Goal: Task Accomplishment & Management: Manage account settings

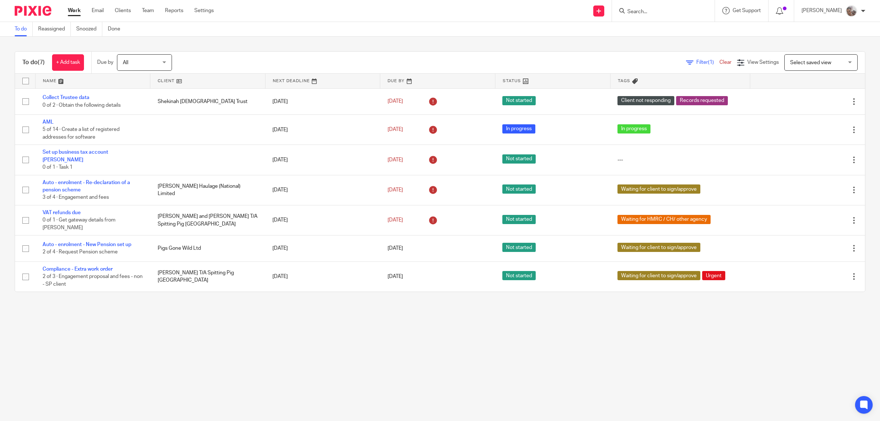
click at [666, 10] on input "Search" at bounding box center [660, 12] width 66 height 7
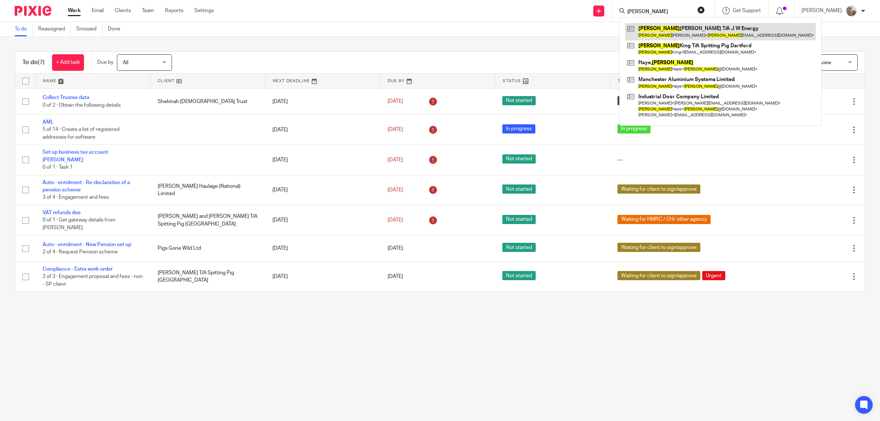
type input "jason"
click at [672, 34] on link at bounding box center [720, 31] width 191 height 17
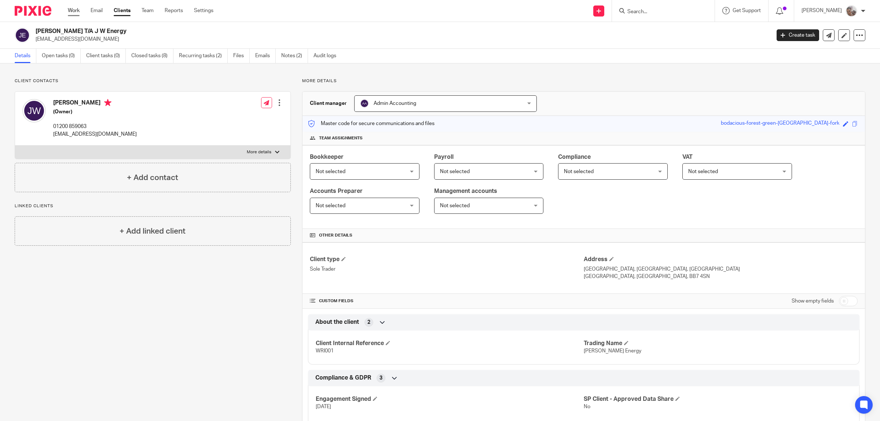
click at [69, 10] on link "Work" at bounding box center [74, 10] width 12 height 7
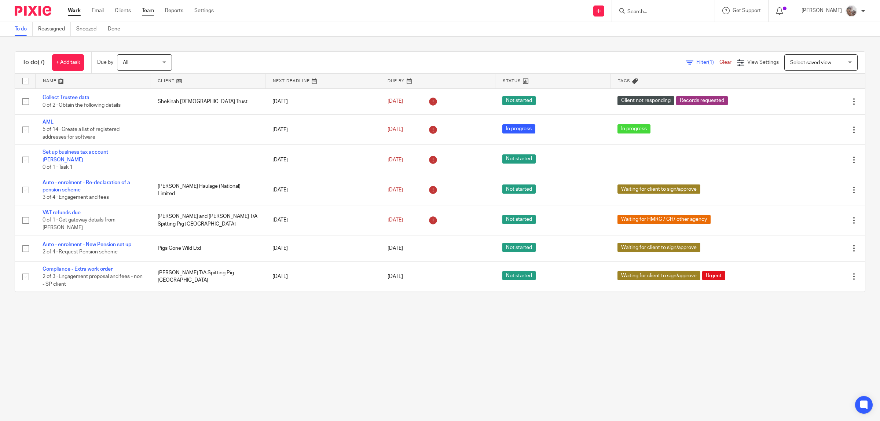
click at [147, 11] on link "Team" at bounding box center [148, 10] width 12 height 7
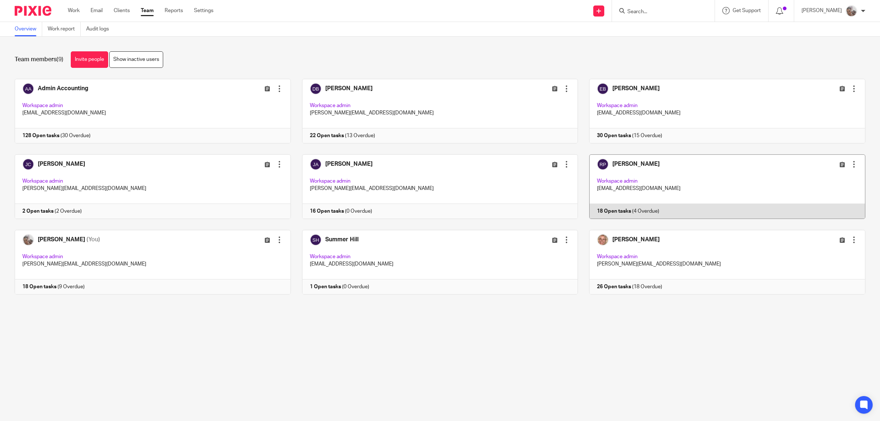
click at [624, 166] on link at bounding box center [722, 186] width 288 height 65
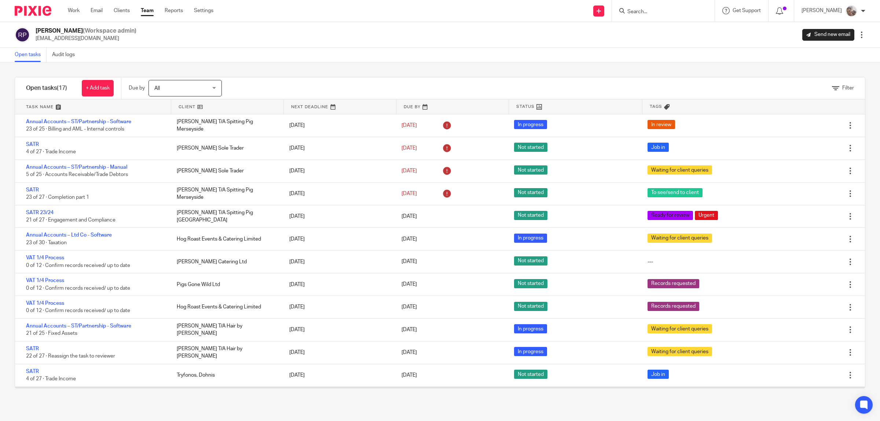
scroll to position [112, 0]
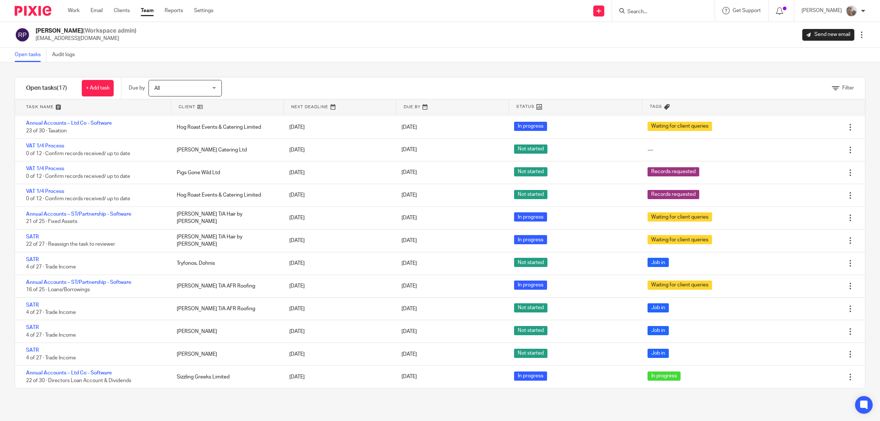
click at [661, 12] on input "Search" at bounding box center [660, 12] width 66 height 7
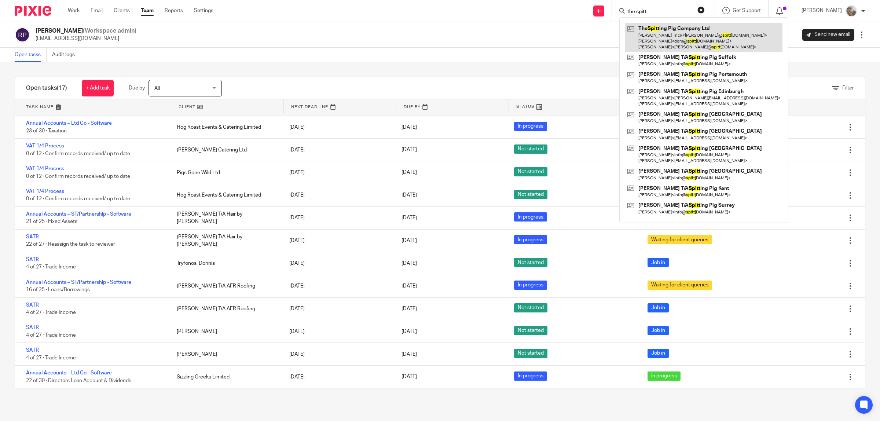
type input "the spitt"
click at [668, 32] on link at bounding box center [703, 37] width 157 height 29
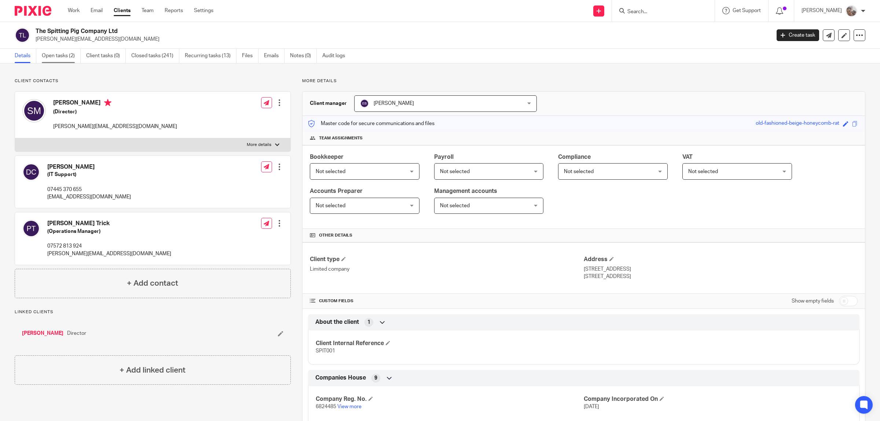
click at [53, 57] on link "Open tasks (2)" at bounding box center [61, 56] width 39 height 14
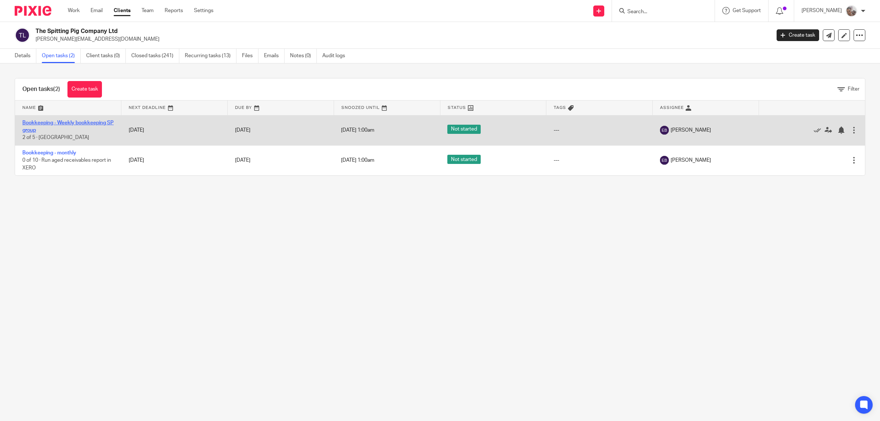
click at [61, 121] on link "Bookkeeping - Weekly bookkeeping SP group" at bounding box center [67, 126] width 91 height 12
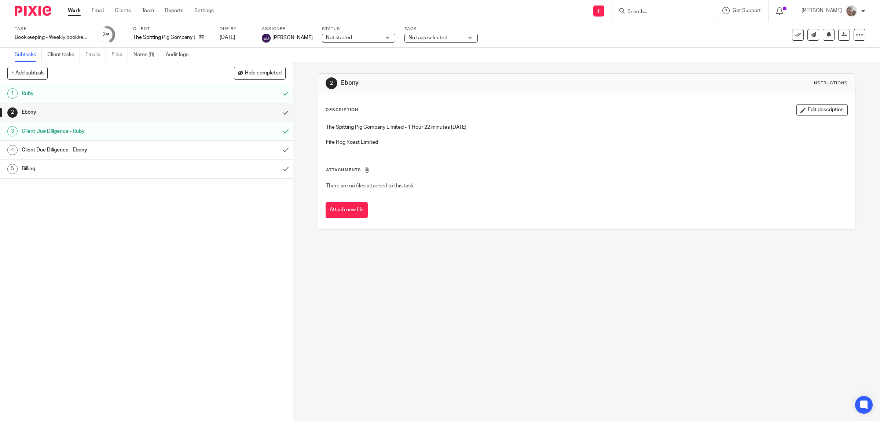
click at [52, 130] on h1 "Client Due Diligence - Ruby" at bounding box center [105, 131] width 166 height 11
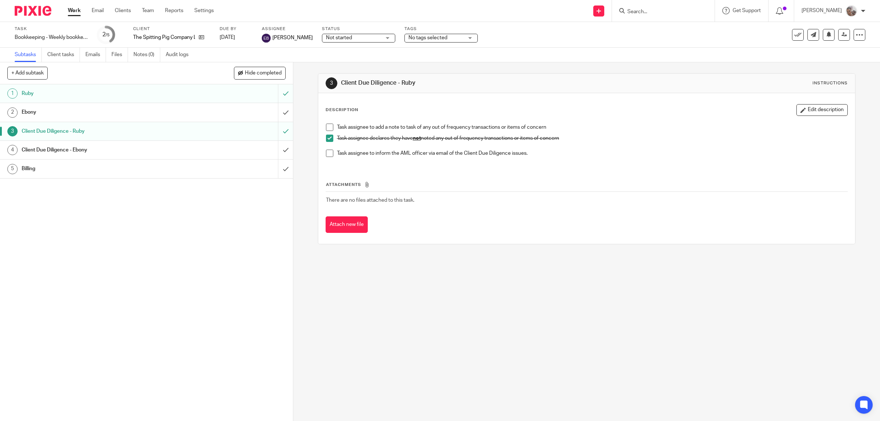
click at [51, 92] on h1 "Ruby" at bounding box center [105, 93] width 166 height 11
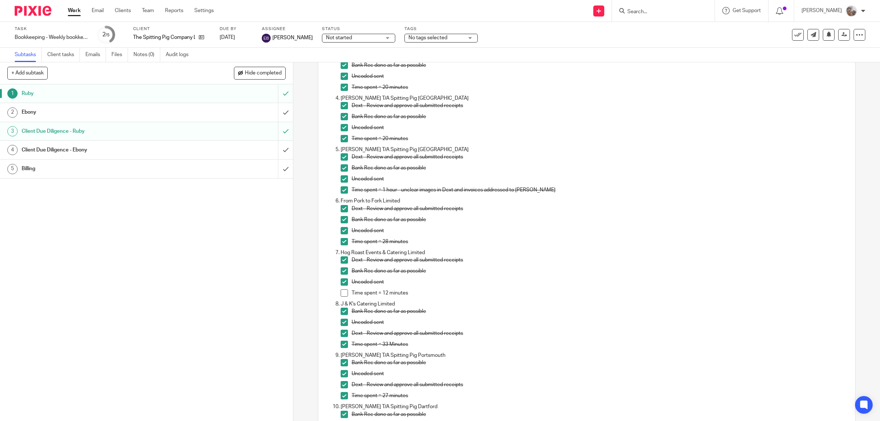
scroll to position [229, 0]
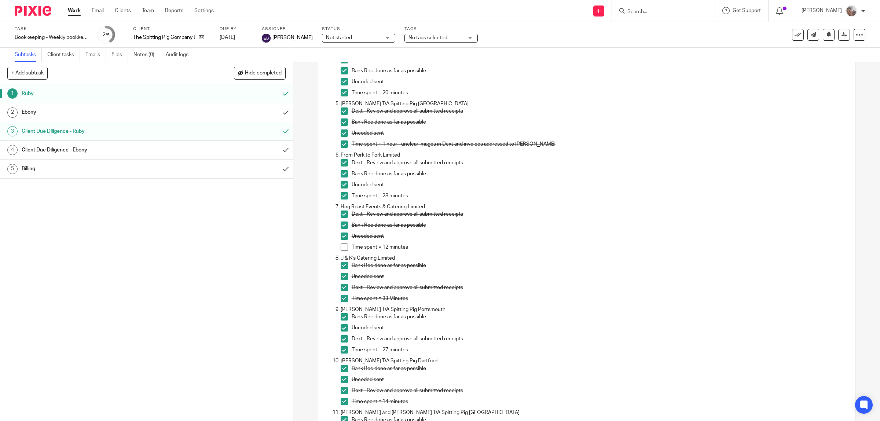
click at [341, 247] on span at bounding box center [344, 247] width 7 height 7
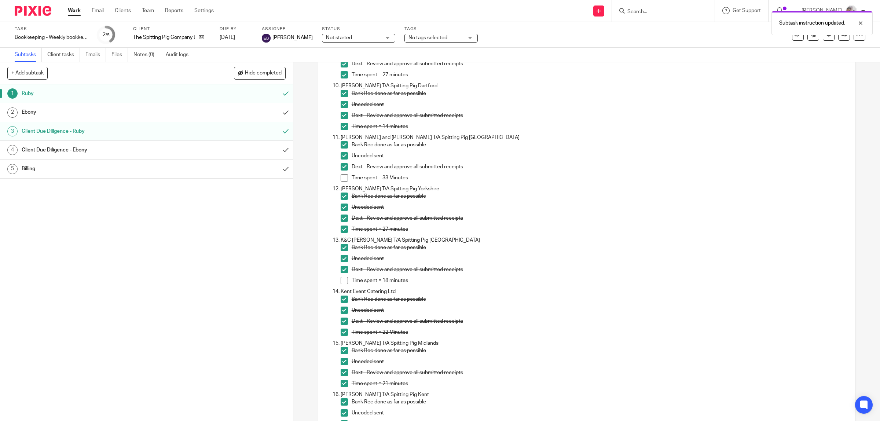
scroll to position [550, 0]
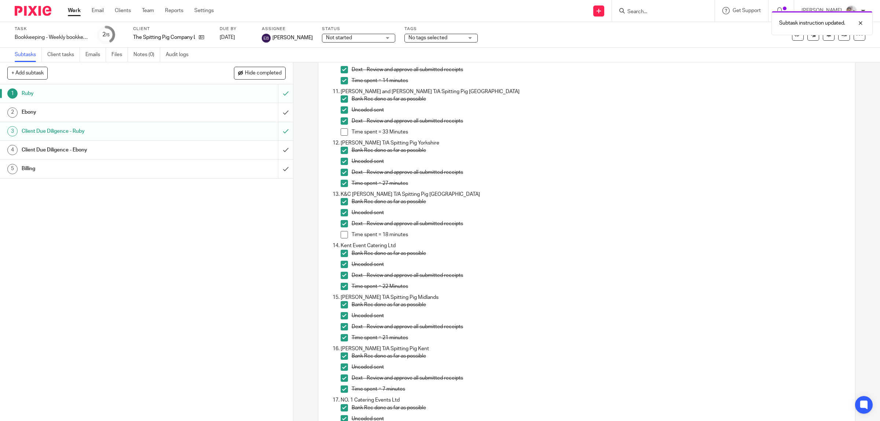
click at [343, 235] on span at bounding box center [344, 234] width 7 height 7
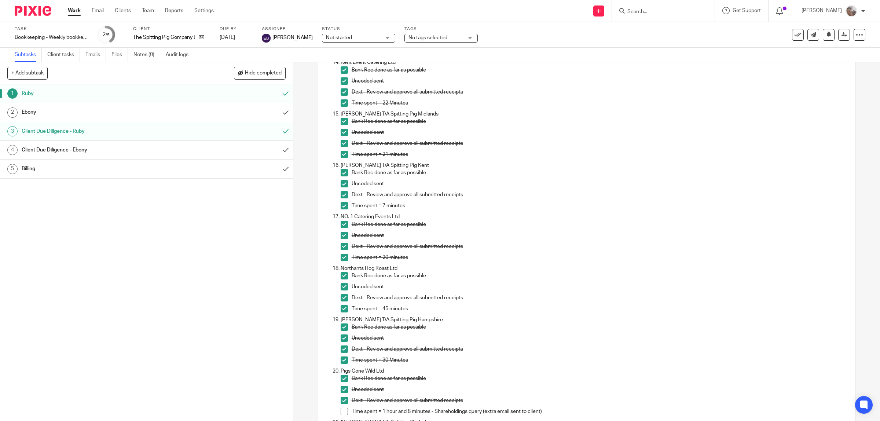
scroll to position [825, 0]
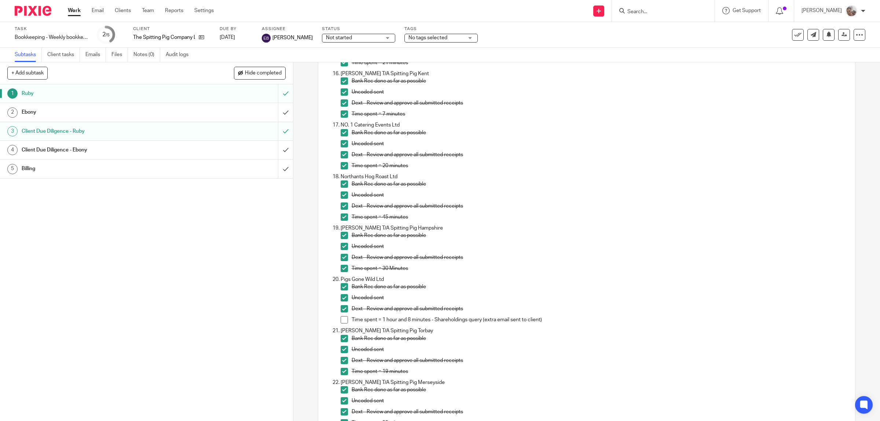
drag, startPoint x: 461, startPoint y: 262, endPoint x: 475, endPoint y: 277, distance: 20.0
click at [461, 263] on div "Dext - Review and approve all submitted receipts" at bounding box center [600, 259] width 496 height 11
drag, startPoint x: 545, startPoint y: 321, endPoint x: 439, endPoint y: 320, distance: 106.7
click at [437, 321] on p "Time spent = 1 hour and 8 minutes - Shareholdings query (extra email sent to cl…" at bounding box center [600, 319] width 496 height 7
copy p "hareholdings query (extra email sent to client)"
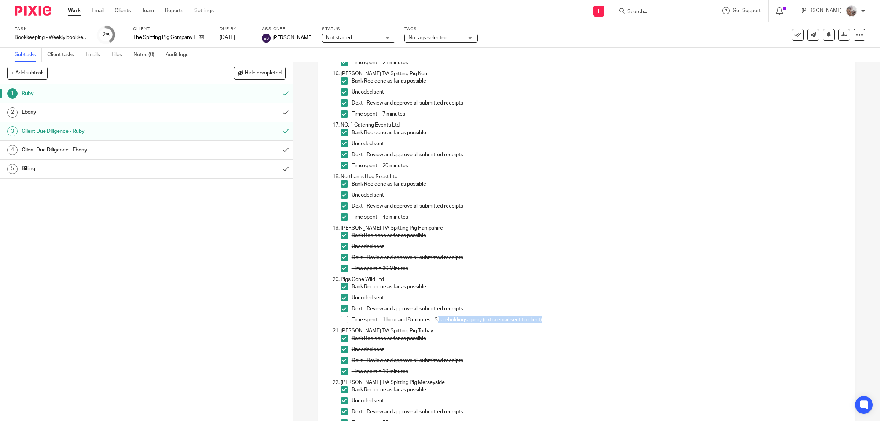
click at [44, 114] on h1 "Ebony" at bounding box center [105, 112] width 166 height 11
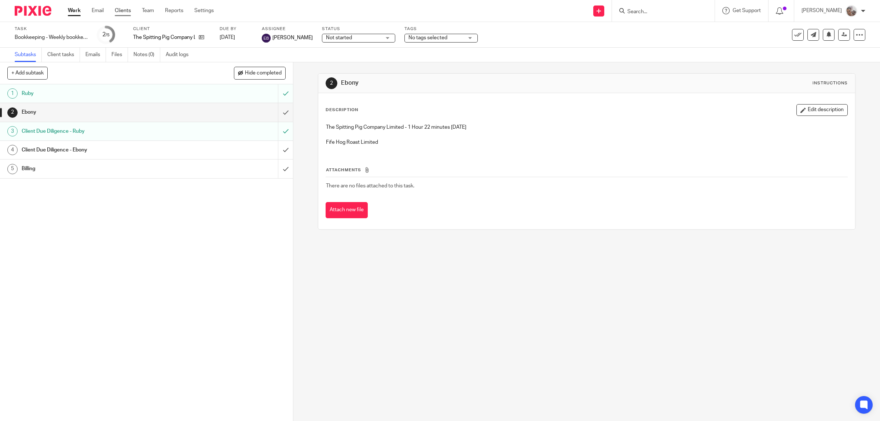
drag, startPoint x: 72, startPoint y: 11, endPoint x: 119, endPoint y: 11, distance: 47.3
click at [73, 11] on link "Work" at bounding box center [74, 10] width 13 height 7
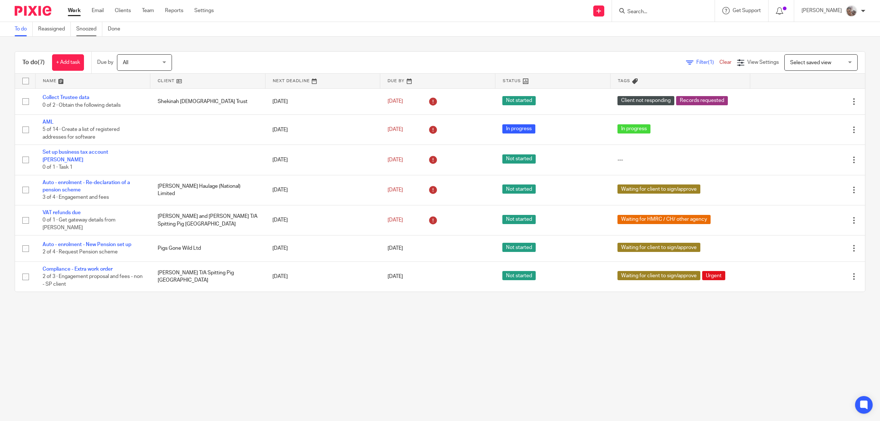
click at [93, 29] on link "Snoozed" at bounding box center [89, 29] width 26 height 14
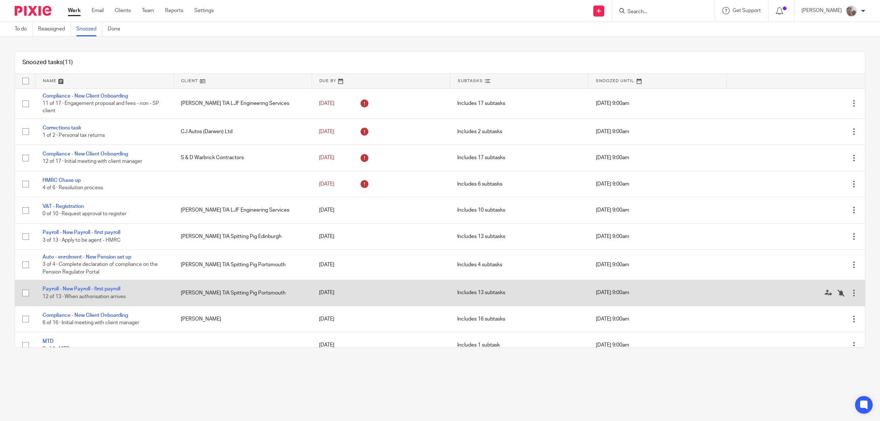
scroll to position [41, 0]
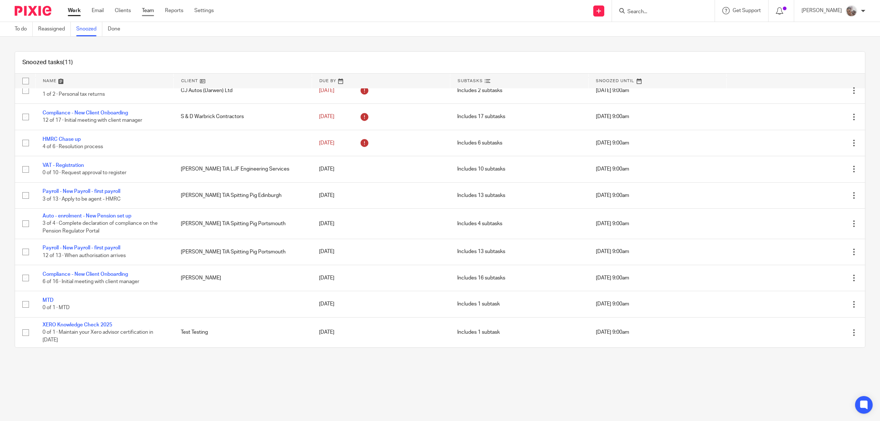
click at [150, 11] on link "Team" at bounding box center [148, 10] width 12 height 7
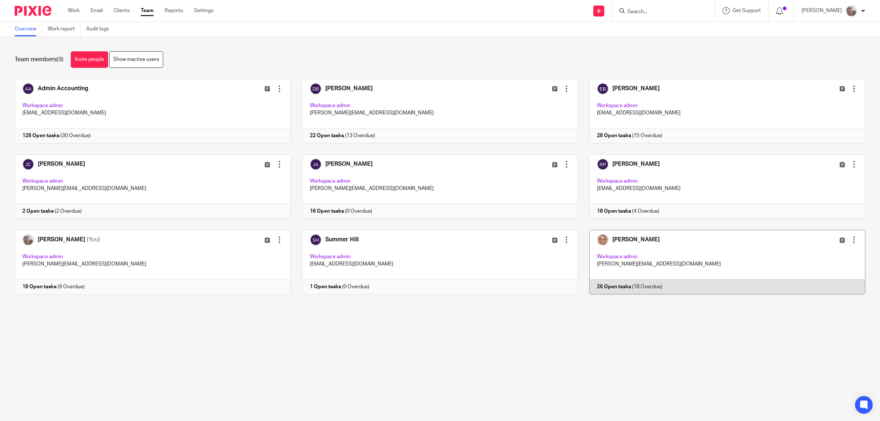
click at [633, 239] on link at bounding box center [722, 262] width 288 height 65
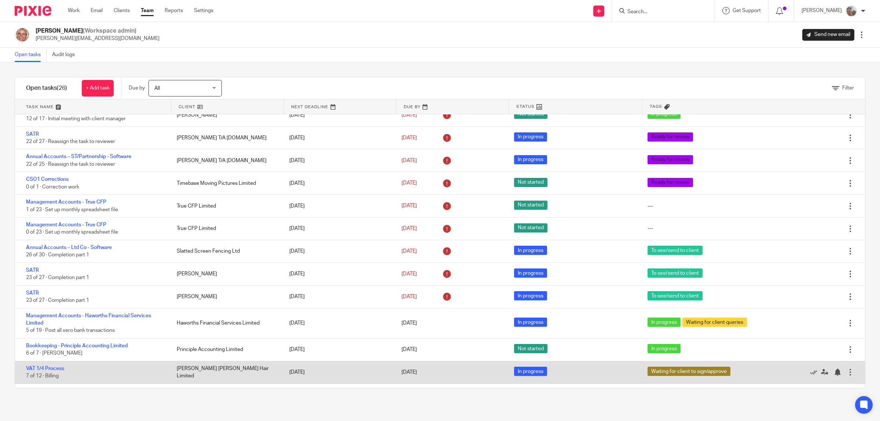
scroll to position [338, 0]
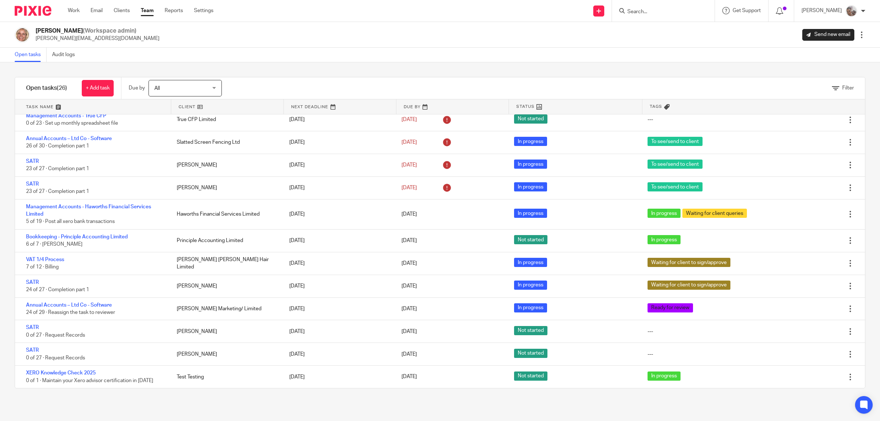
click at [657, 16] on div at bounding box center [663, 11] width 103 height 22
click at [657, 12] on input "Search" at bounding box center [660, 12] width 66 height 7
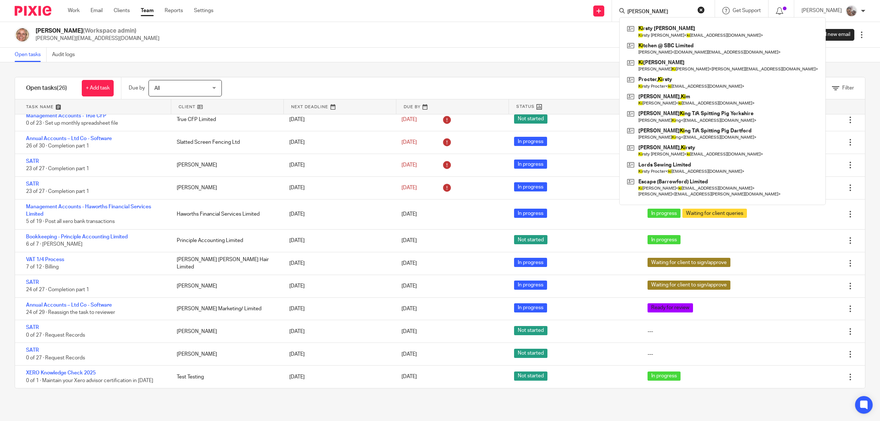
type input "[PERSON_NAME]"
click button "submit" at bounding box center [0, 0] width 0 height 0
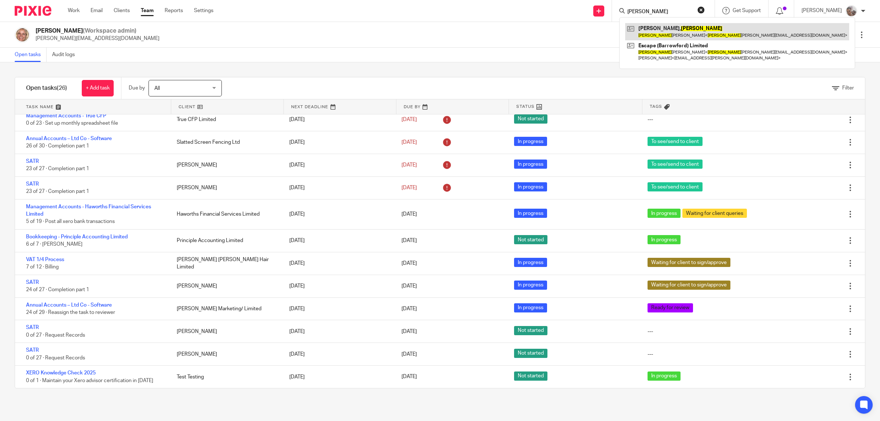
click at [666, 28] on link at bounding box center [737, 31] width 224 height 17
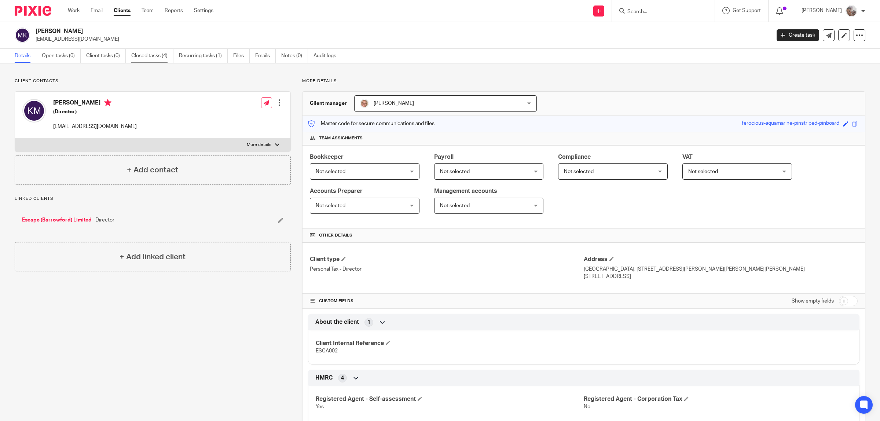
click at [147, 55] on link "Closed tasks (4)" at bounding box center [152, 56] width 42 height 14
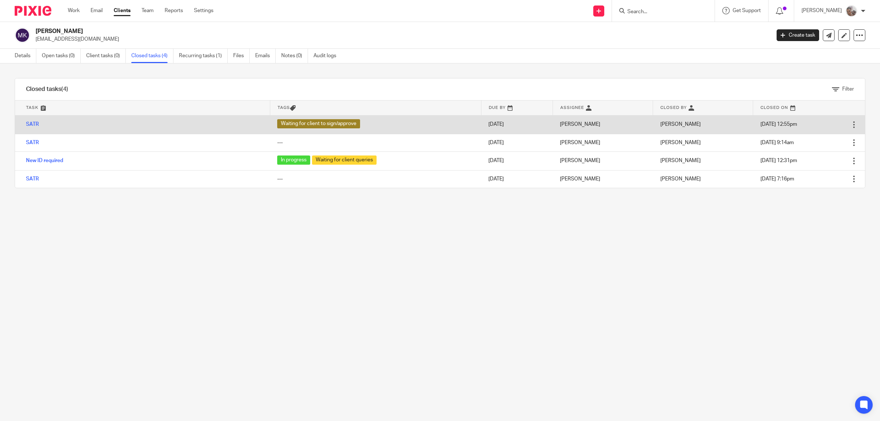
click at [39, 123] on td "SATR" at bounding box center [142, 124] width 255 height 19
click at [30, 127] on link "SATR" at bounding box center [32, 124] width 13 height 5
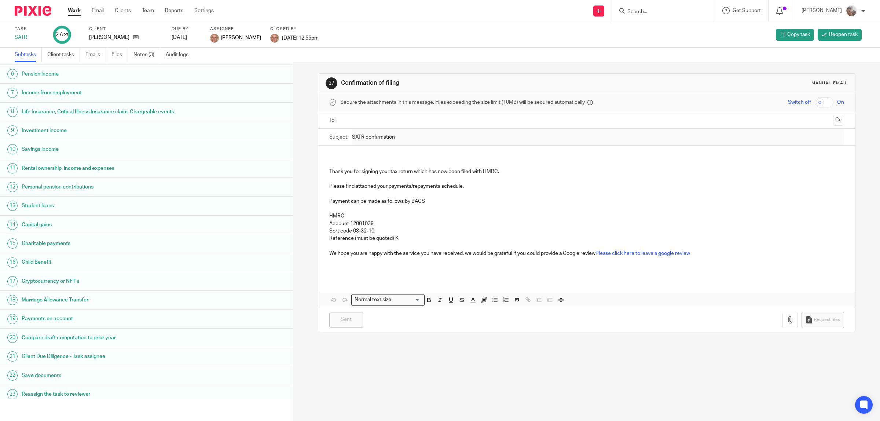
scroll to position [174, 0]
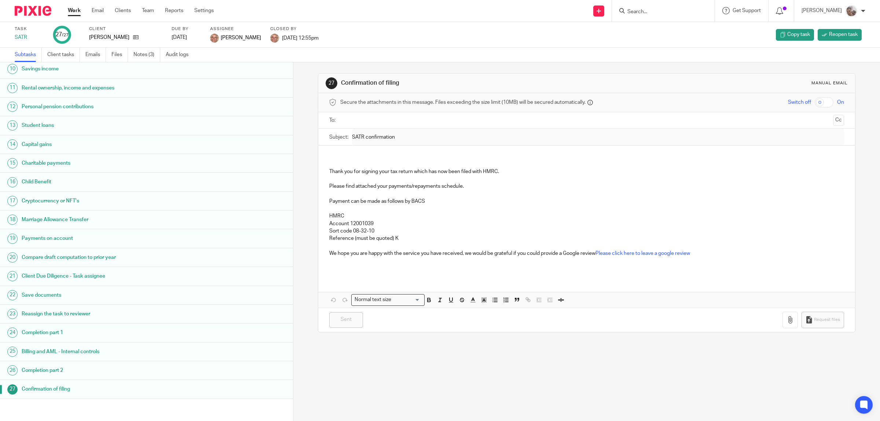
click at [85, 351] on h1 "Billing and AML - Internal controls" at bounding box center [110, 351] width 176 height 11
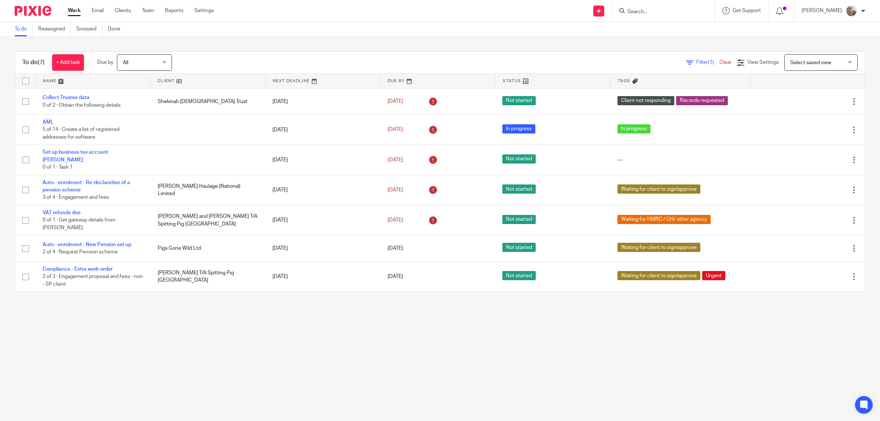
click at [651, 13] on input "Search" at bounding box center [660, 12] width 66 height 7
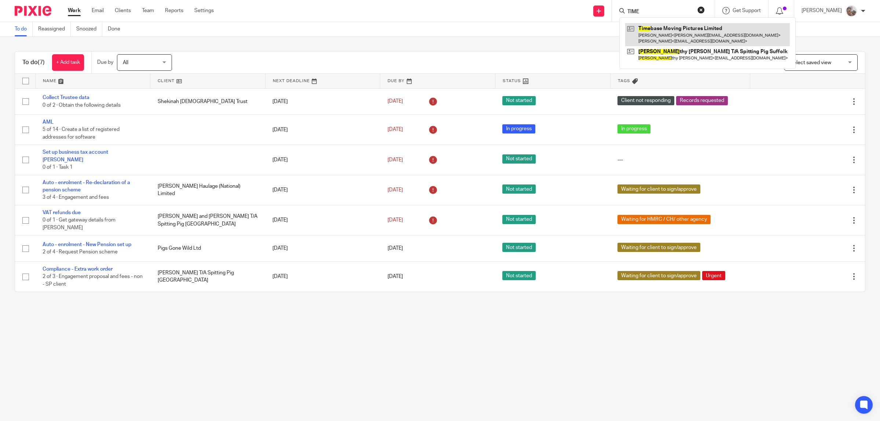
type input "TIME"
click at [677, 27] on link at bounding box center [707, 34] width 165 height 23
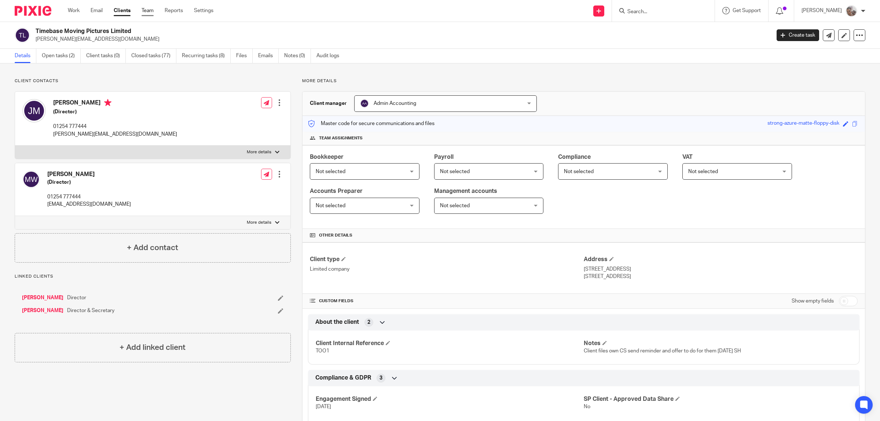
click at [150, 10] on link "Team" at bounding box center [148, 10] width 12 height 7
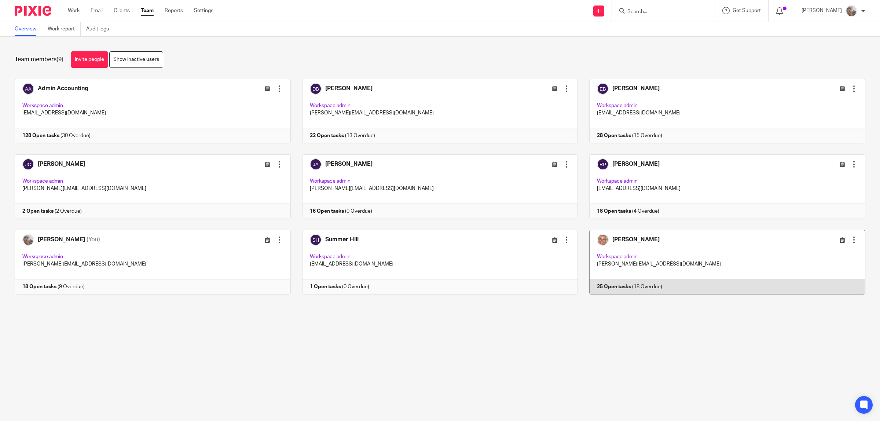
click at [617, 241] on link at bounding box center [722, 262] width 288 height 65
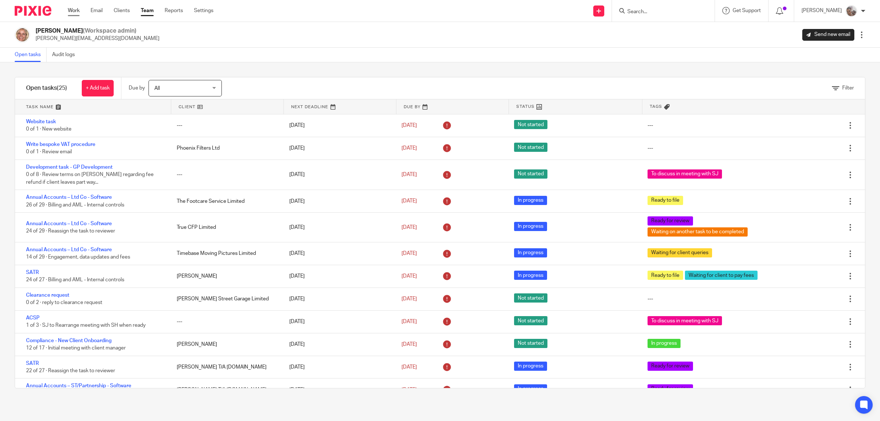
click at [74, 11] on link "Work" at bounding box center [74, 10] width 12 height 7
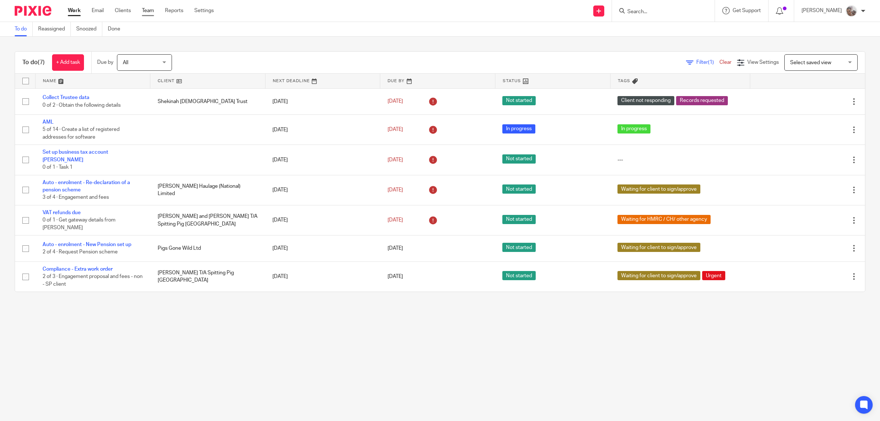
click at [153, 11] on link "Team" at bounding box center [148, 10] width 12 height 7
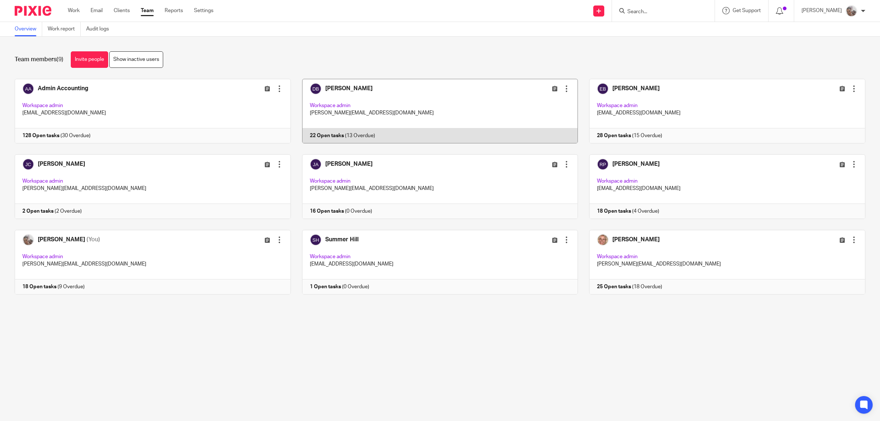
click at [347, 88] on link at bounding box center [435, 111] width 288 height 65
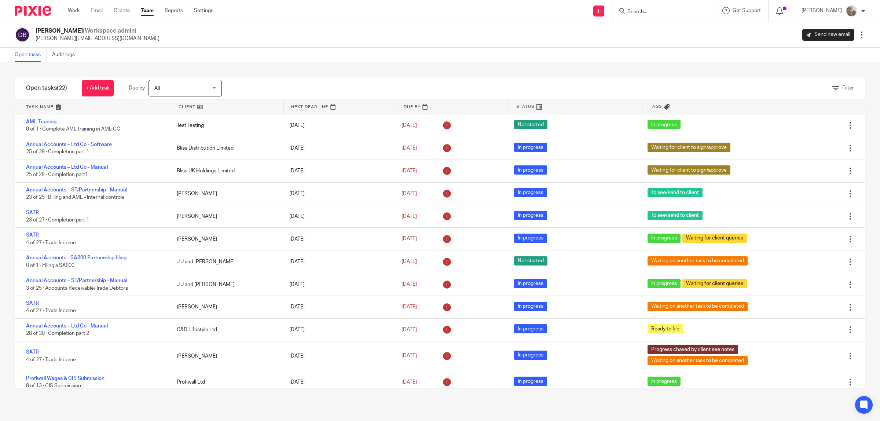
click at [150, 13] on link "Team" at bounding box center [147, 10] width 13 height 7
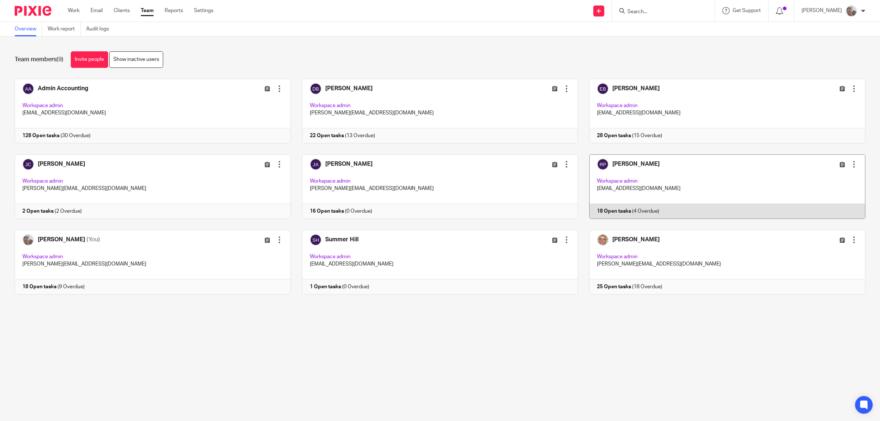
click at [602, 162] on link at bounding box center [722, 186] width 288 height 65
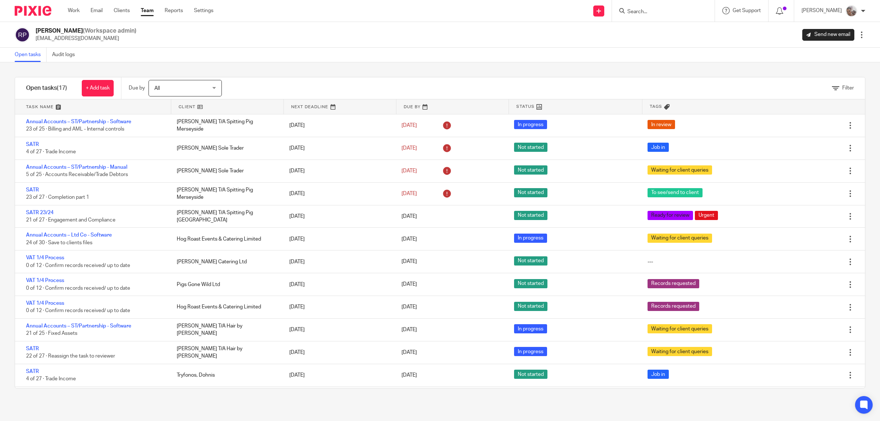
scroll to position [112, 0]
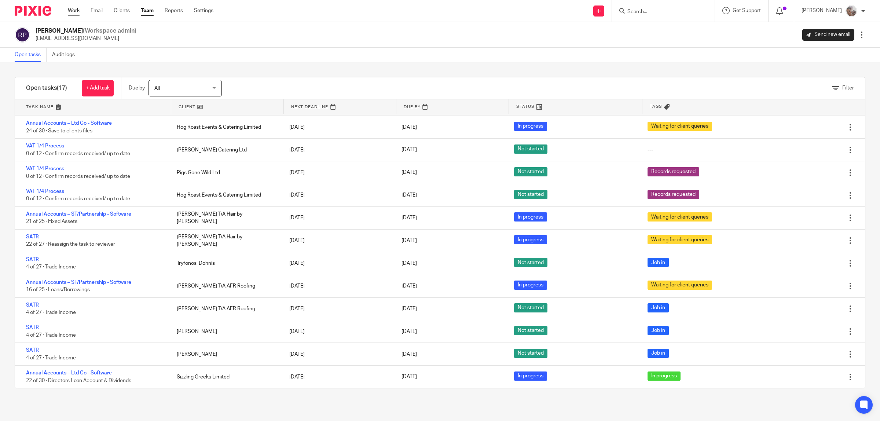
click at [73, 7] on div "Work Email Clients Team Reports Settings Work Email Clients Team Reports Settin…" at bounding box center [143, 11] width 164 height 22
click at [73, 8] on link "Work" at bounding box center [74, 10] width 12 height 7
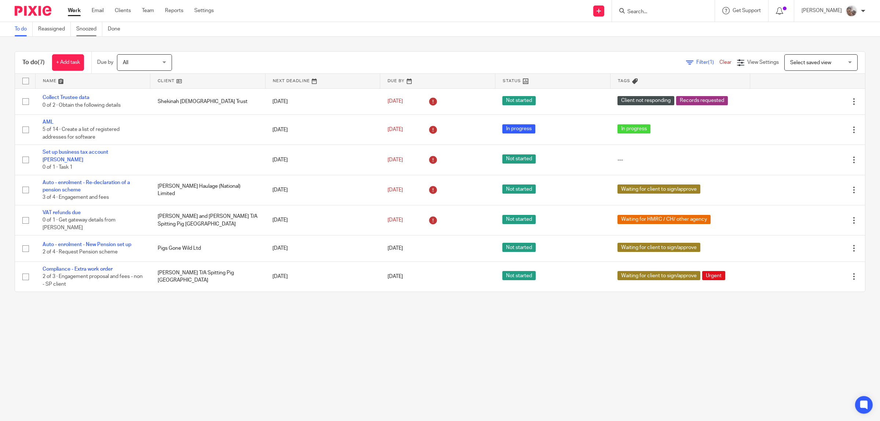
click at [89, 30] on link "Snoozed" at bounding box center [89, 29] width 26 height 14
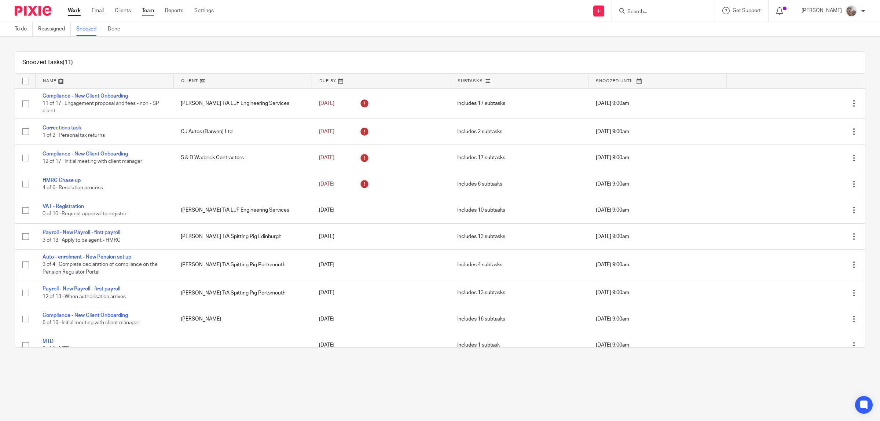
click at [146, 10] on link "Team" at bounding box center [148, 10] width 12 height 7
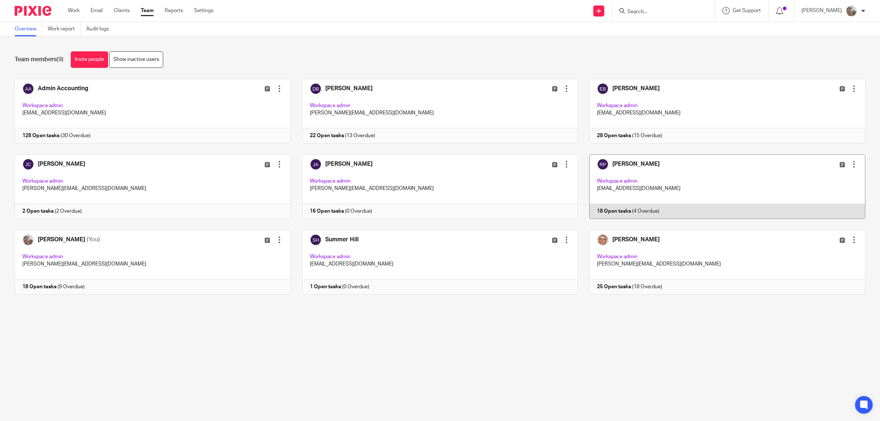
click at [626, 165] on link at bounding box center [722, 186] width 288 height 65
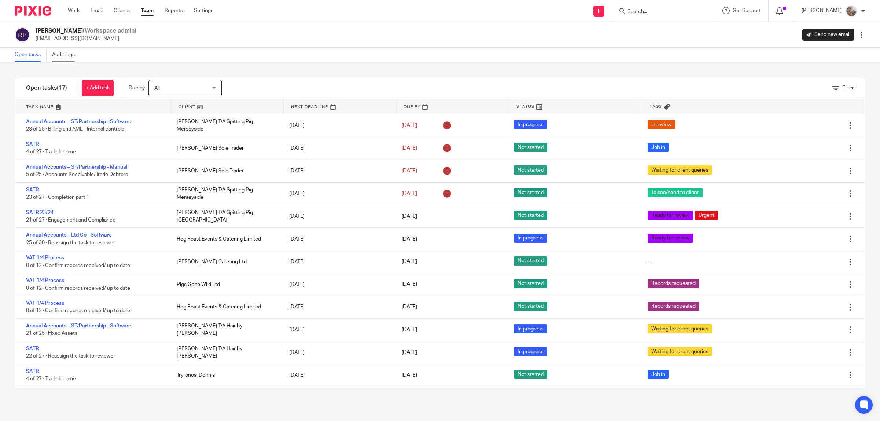
click at [64, 55] on link "Audit logs" at bounding box center [66, 55] width 28 height 14
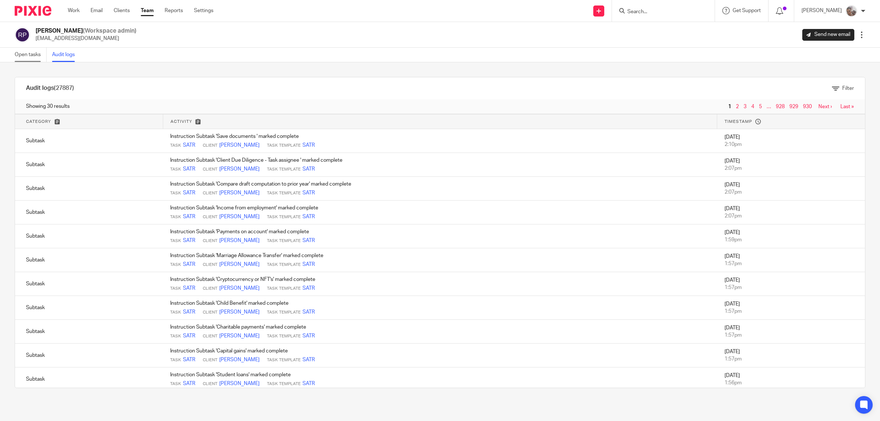
click at [35, 53] on link "Open tasks" at bounding box center [31, 55] width 32 height 14
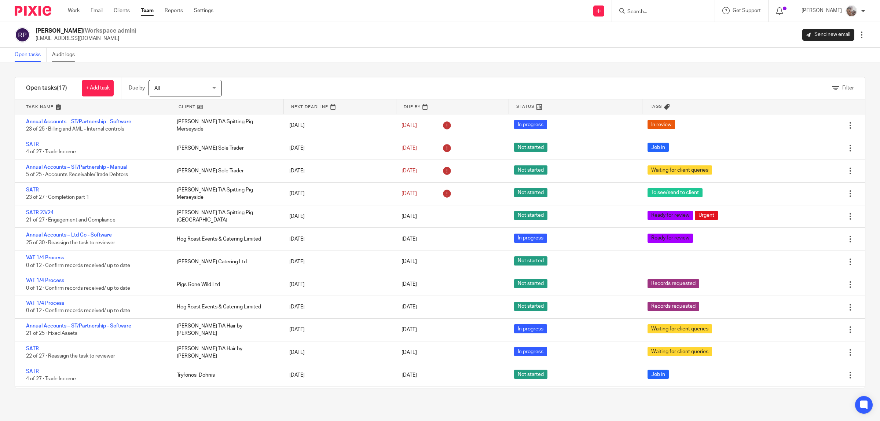
click at [61, 53] on link "Audit logs" at bounding box center [66, 55] width 28 height 14
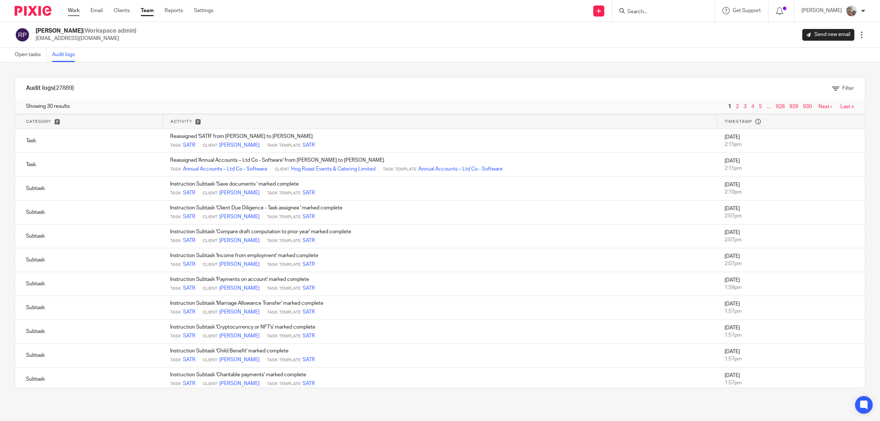
click at [76, 7] on link "Work" at bounding box center [74, 10] width 12 height 7
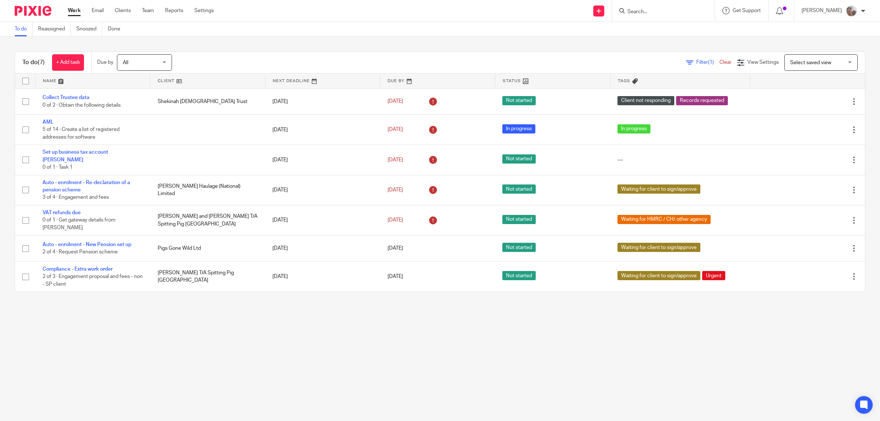
click at [673, 6] on form at bounding box center [666, 10] width 78 height 9
click at [670, 11] on input "Search" at bounding box center [660, 12] width 66 height 7
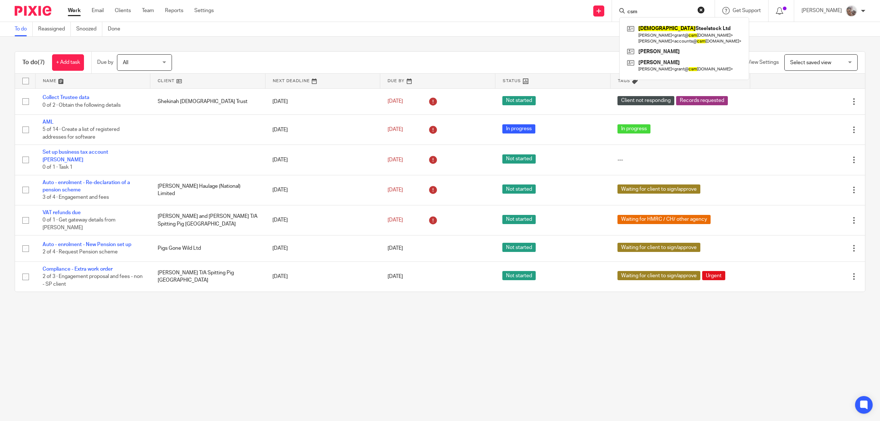
type input "csm"
click button "submit" at bounding box center [0, 0] width 0 height 0
click at [677, 28] on link at bounding box center [684, 34] width 118 height 23
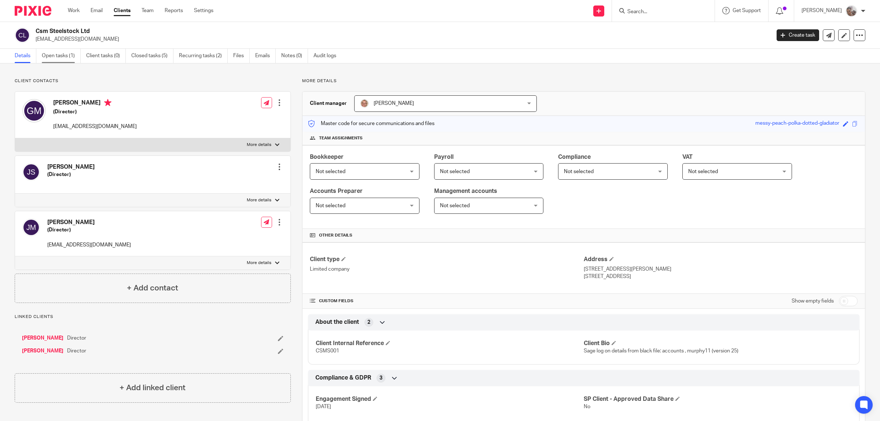
click at [56, 57] on link "Open tasks (1)" at bounding box center [61, 56] width 39 height 14
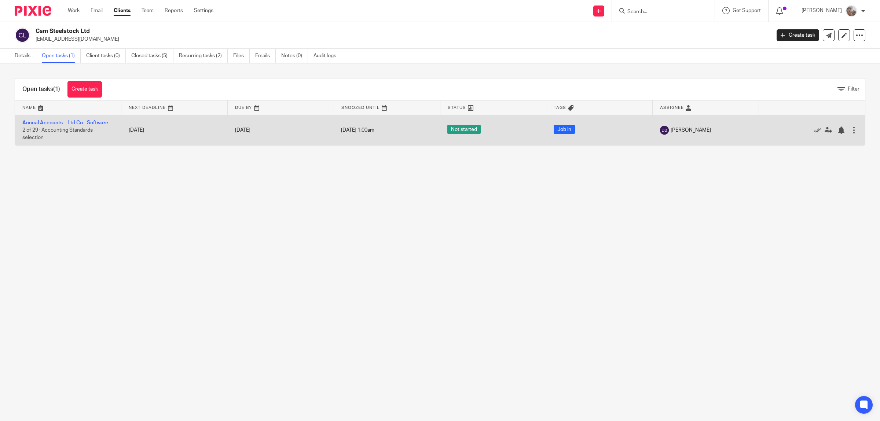
click at [99, 123] on link "Annual Accounts – Ltd Co - Software" at bounding box center [65, 122] width 86 height 5
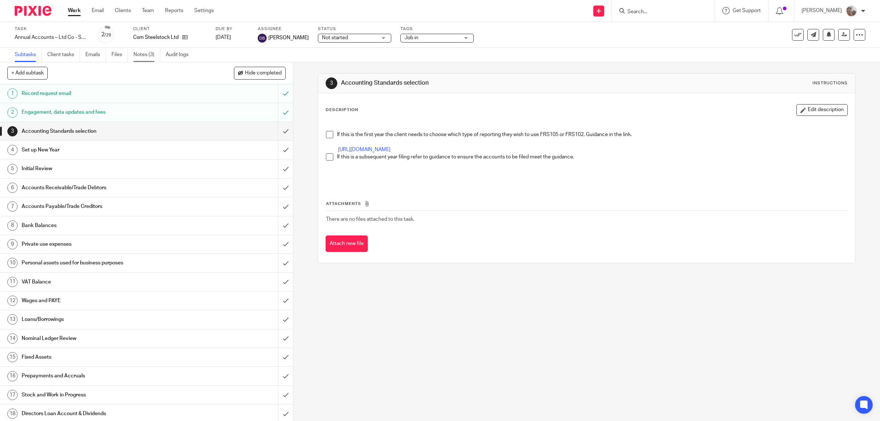
click at [150, 54] on link "Notes (3)" at bounding box center [146, 55] width 27 height 14
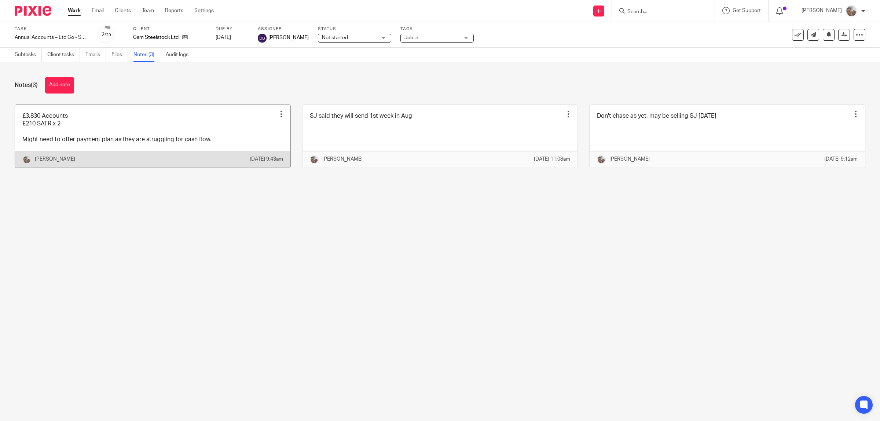
click at [278, 112] on div at bounding box center [281, 113] width 7 height 7
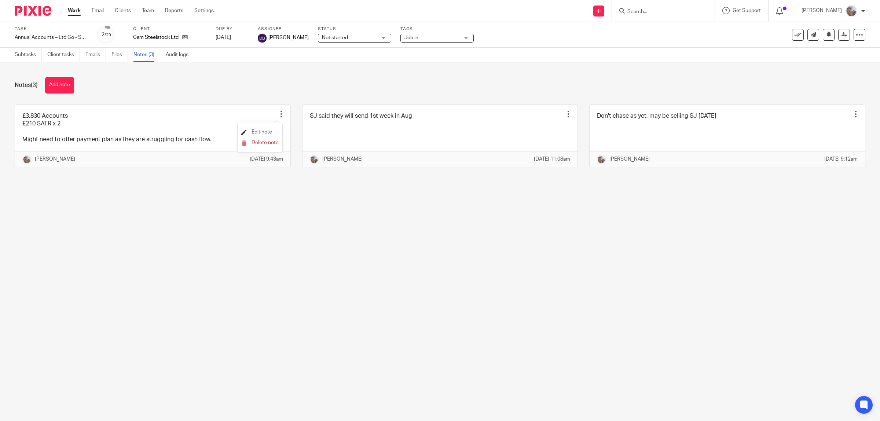
click at [267, 130] on span "Edit note" at bounding box center [262, 131] width 21 height 5
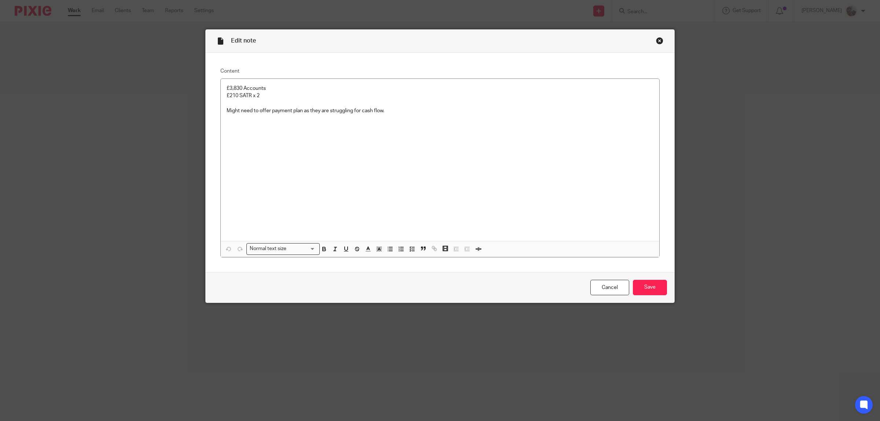
click at [409, 129] on div "£3,830 Accounts £210 SATR x 2 Might need to offer payment plan as they are stru…" at bounding box center [440, 160] width 439 height 162
drag, startPoint x: 276, startPoint y: 96, endPoint x: 198, endPoint y: 80, distance: 79.0
click at [199, 81] on div "Edit note Content £3,830 Accounts £210 SATR x 2 Might need to offer payment pla…" at bounding box center [440, 210] width 880 height 421
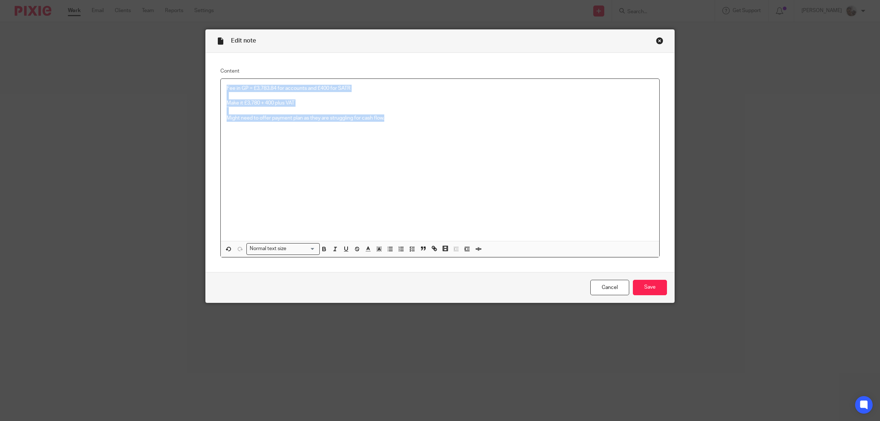
drag, startPoint x: 398, startPoint y: 116, endPoint x: 209, endPoint y: 80, distance: 192.8
click at [209, 80] on div "Content Fee in GP = £3,783.84 for accounts and £400 for SATR Make it £3,780 + 4…" at bounding box center [440, 162] width 469 height 219
copy div "Fee in GP = £3,783.84 for accounts and £400 for SATR Make it £3,780 + 400 plus …"
click at [370, 98] on p at bounding box center [440, 95] width 427 height 7
drag, startPoint x: 239, startPoint y: 103, endPoint x: 237, endPoint y: 99, distance: 4.1
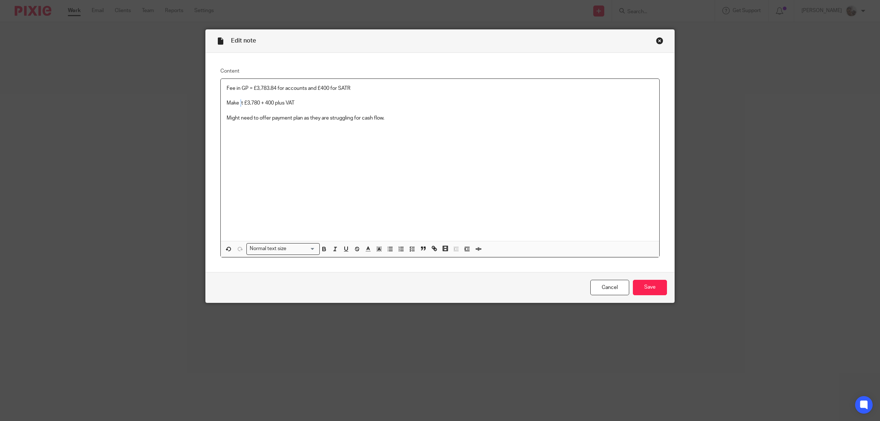
click at [237, 99] on p "Make it £3,780 + 400 plus VAT" at bounding box center [440, 102] width 427 height 7
click at [239, 102] on p "Make it £3,780 + 400 plus VAT" at bounding box center [440, 102] width 427 height 7
click at [240, 103] on p "Make it £3,780 + 400 plus VAT" at bounding box center [440, 102] width 427 height 7
click at [339, 88] on p "Fee in GP = £3,783.84 for accounts and £400 for SATR" at bounding box center [440, 88] width 427 height 7
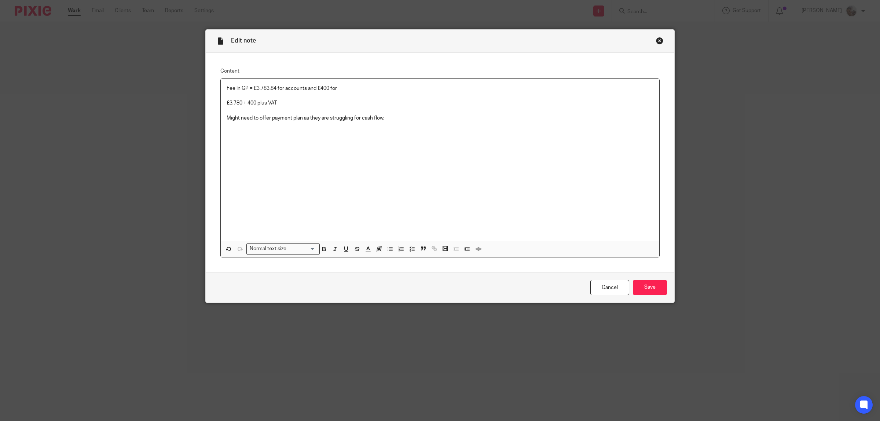
click at [255, 103] on p "£3,780 + 400 plus VAT" at bounding box center [440, 102] width 427 height 7
click at [255, 103] on p "£3,780 + 400 SATR plus VAT" at bounding box center [440, 102] width 427 height 7
click at [297, 89] on p "Fee in GP = £3,783.84 for accounts and £400 for" at bounding box center [440, 88] width 427 height 7
click at [221, 103] on div "Fee in GP = £3,783.84 for and £400 for £3,780 + 400/2 SATR plus VAT Might need …" at bounding box center [440, 160] width 439 height 162
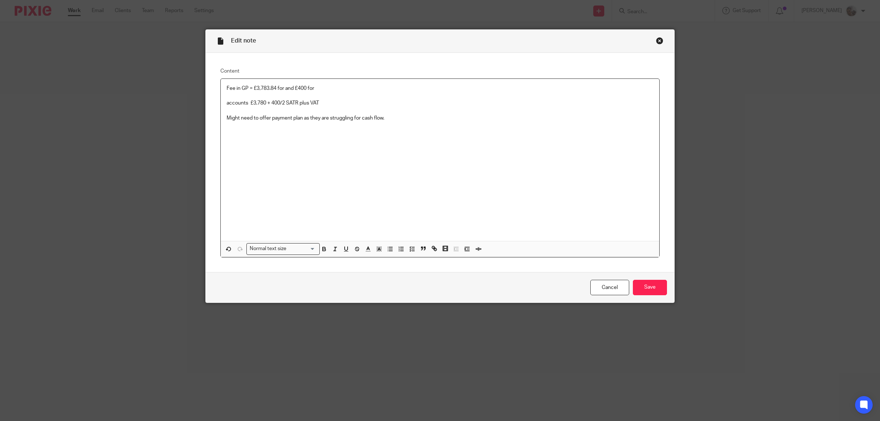
drag, startPoint x: 301, startPoint y: 87, endPoint x: 204, endPoint y: 90, distance: 97.6
click at [206, 90] on div "Content Fee in GP = £3,783.84 for and £400 for accounts £3,780 + 400/2 SATR plu…" at bounding box center [440, 162] width 469 height 219
click at [227, 106] on p "accounts £3,780 + 400/2 SATR plus VAT" at bounding box center [440, 102] width 427 height 7
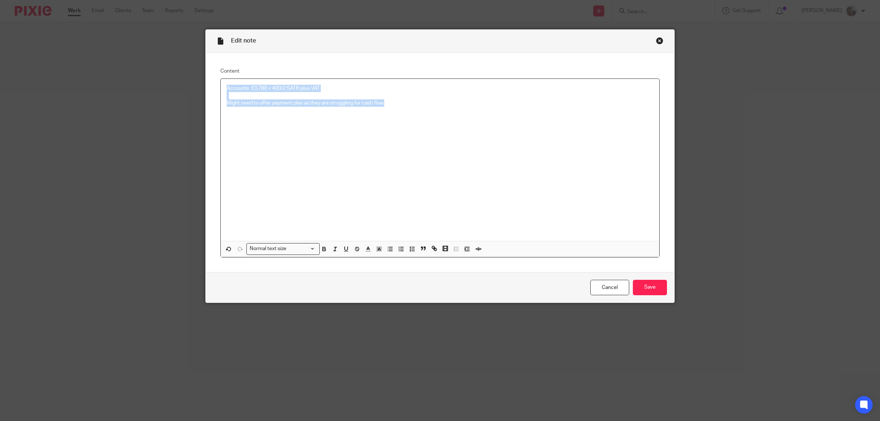
drag, startPoint x: 387, startPoint y: 104, endPoint x: 191, endPoint y: 83, distance: 197.3
click at [191, 83] on div "Edit note Content Accounts £3,780 + 400/2 SATR plus VAT Might need to offer pay…" at bounding box center [440, 210] width 880 height 421
copy div "Accounts £3,780 + 400/2 SATR plus VAT Might need to offer payment plan as they …"
click at [642, 280] on input "Save" at bounding box center [650, 288] width 34 height 16
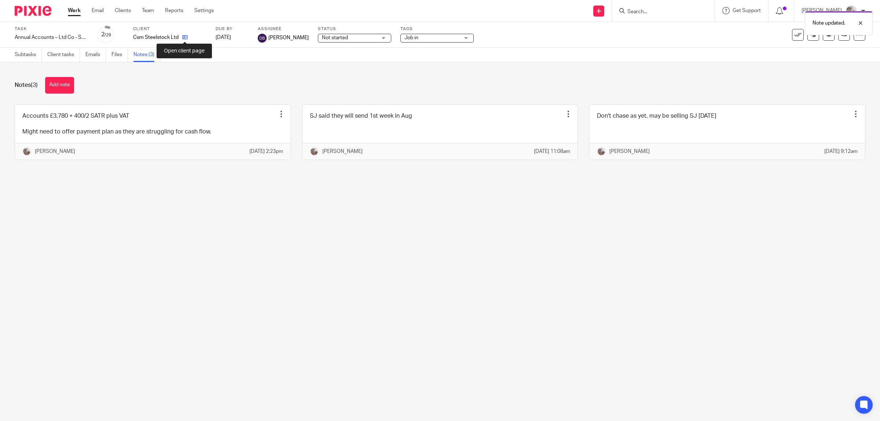
click at [184, 37] on icon at bounding box center [185, 37] width 6 height 6
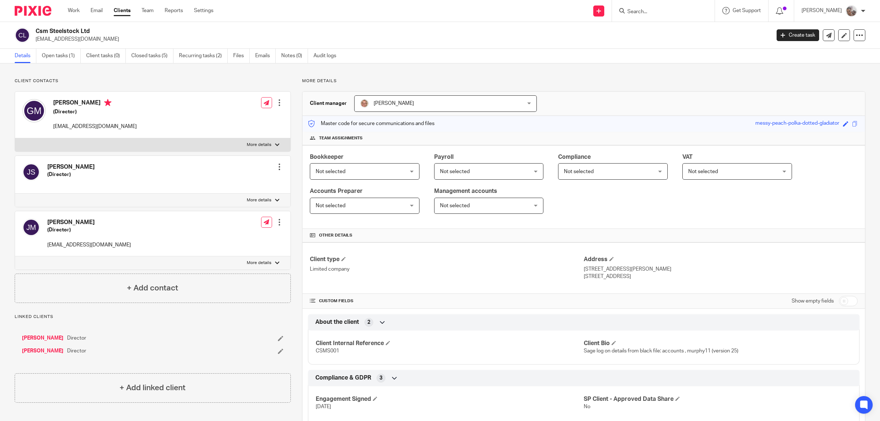
click at [43, 337] on link "[PERSON_NAME]" at bounding box center [42, 337] width 41 height 7
click at [43, 349] on link "[PERSON_NAME]" at bounding box center [42, 350] width 41 height 7
click at [670, 13] on input "Search" at bounding box center [660, 12] width 66 height 7
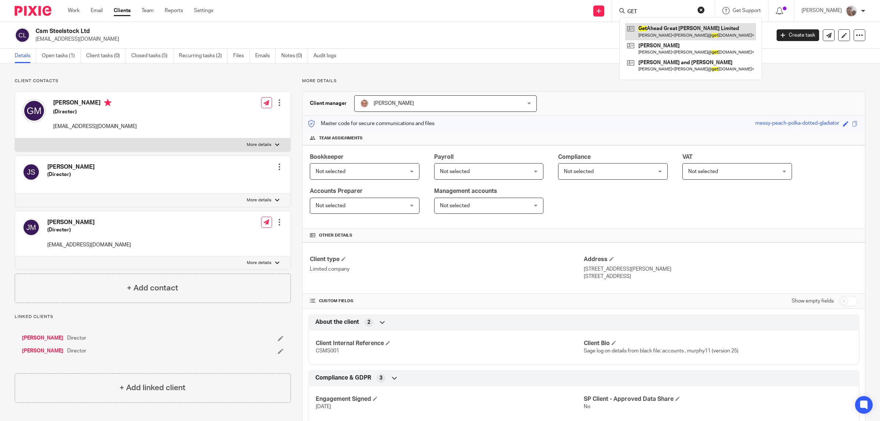
type input "GET"
click at [684, 28] on link at bounding box center [690, 31] width 131 height 17
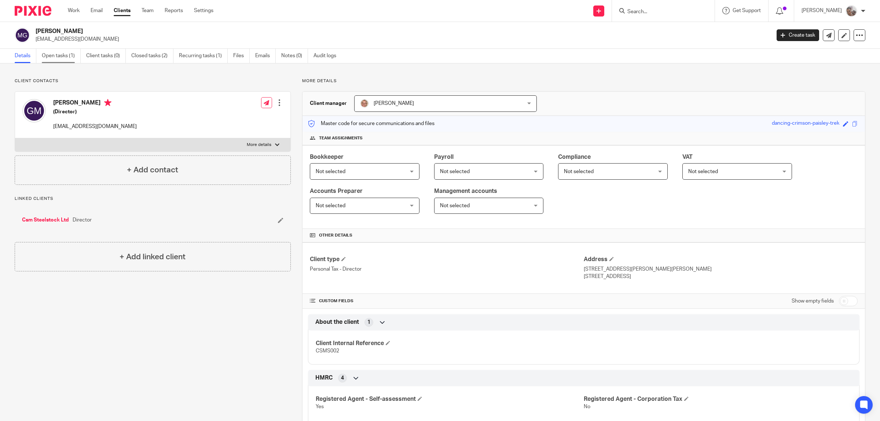
click at [55, 55] on link "Open tasks (1)" at bounding box center [61, 56] width 39 height 14
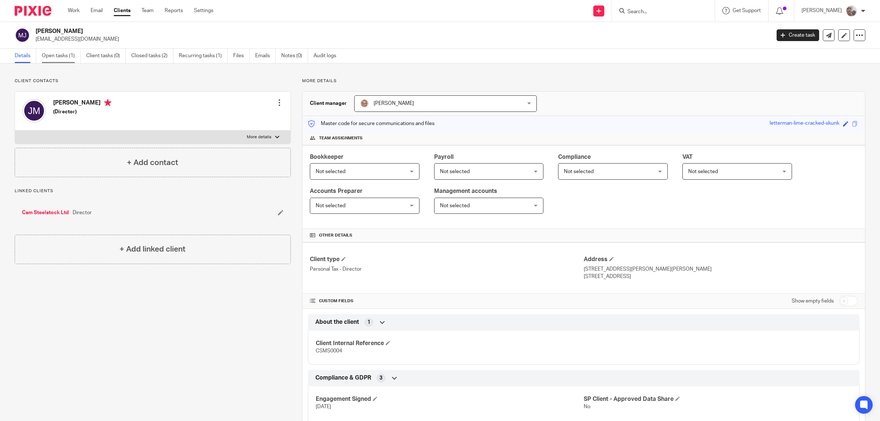
click at [61, 52] on link "Open tasks (1)" at bounding box center [61, 56] width 39 height 14
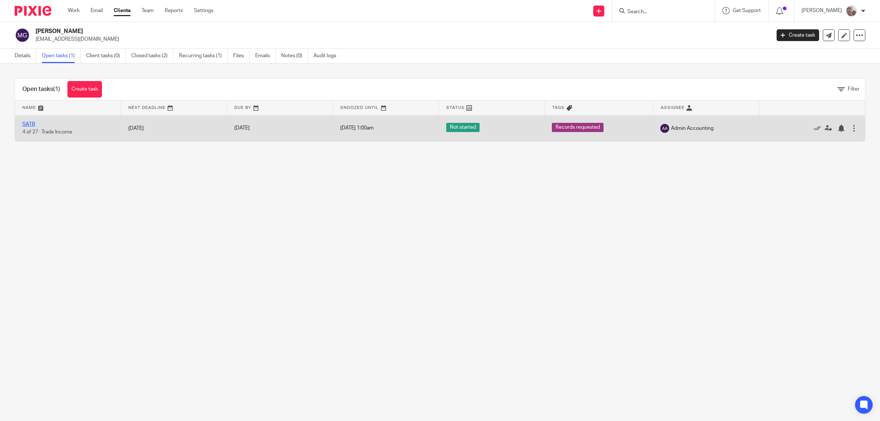
click at [32, 124] on link "SATR" at bounding box center [28, 124] width 13 height 5
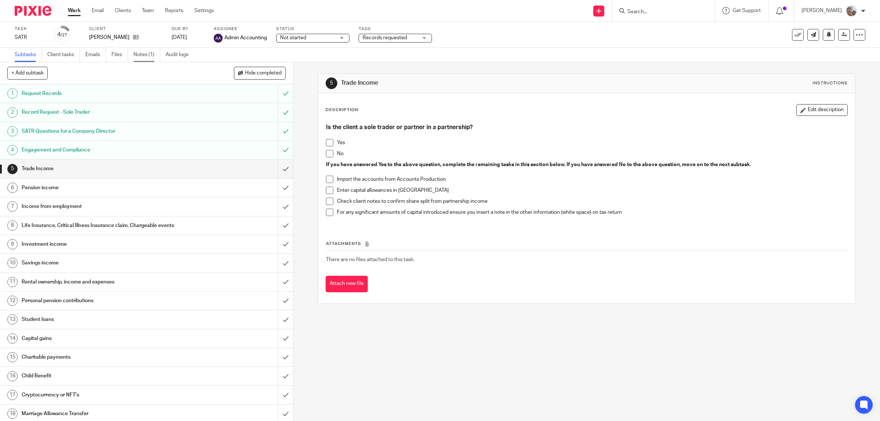
click at [143, 52] on link "Notes (1)" at bounding box center [146, 55] width 27 height 14
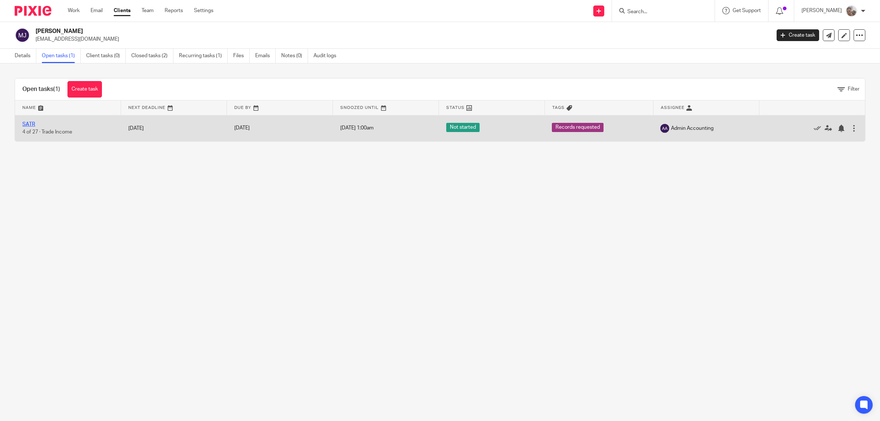
click at [27, 125] on link "SATR" at bounding box center [28, 124] width 13 height 5
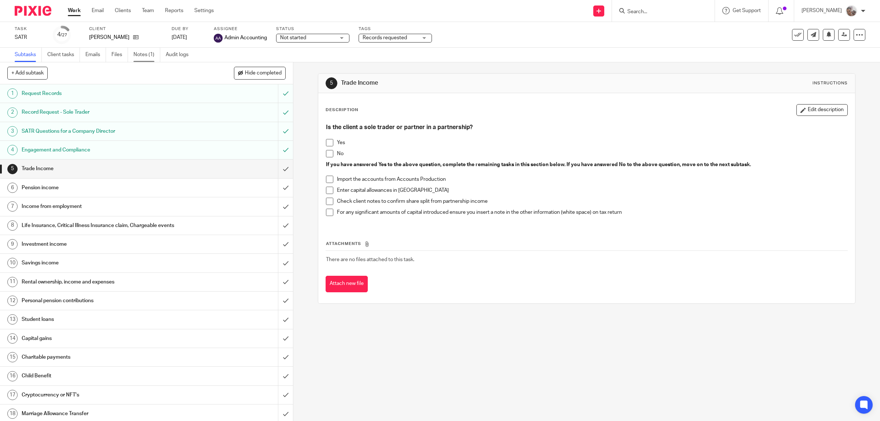
click at [146, 52] on link "Notes (1)" at bounding box center [146, 55] width 27 height 14
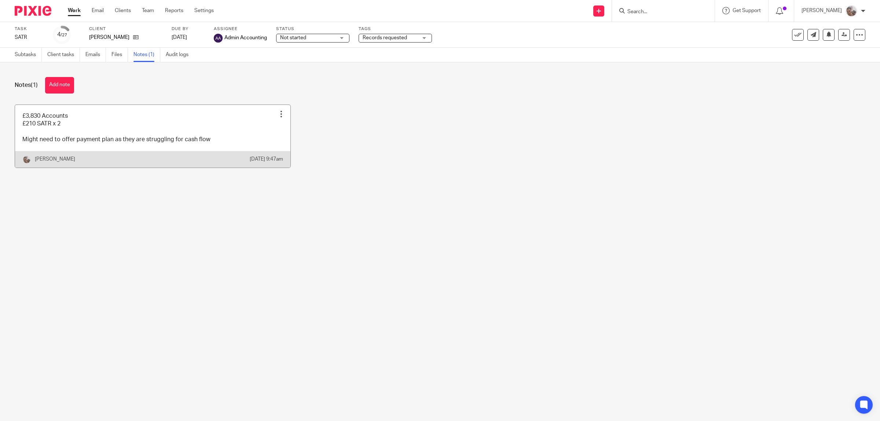
click at [278, 112] on div at bounding box center [281, 113] width 7 height 7
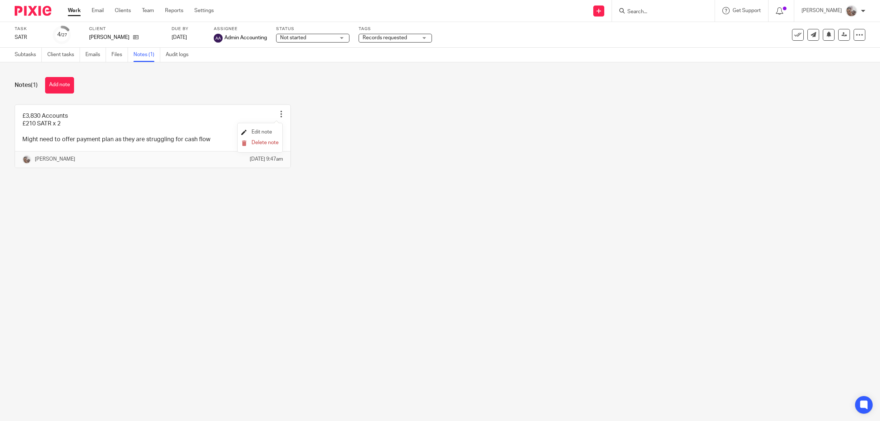
click at [264, 131] on span "Edit note" at bounding box center [262, 131] width 21 height 5
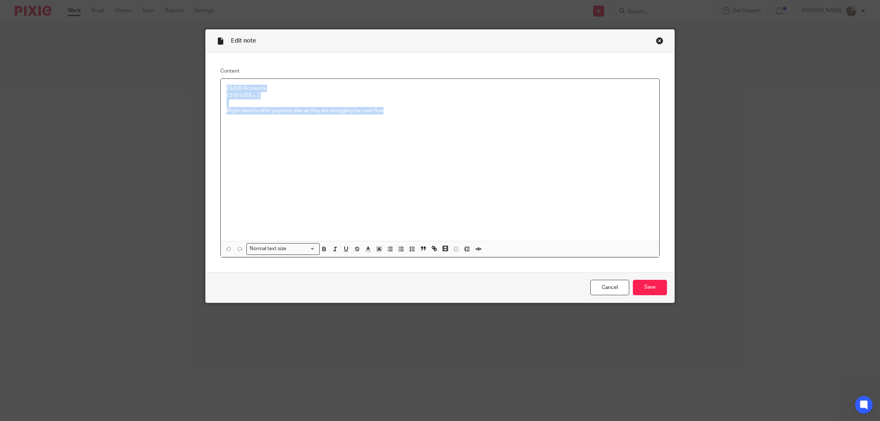
drag, startPoint x: 406, startPoint y: 109, endPoint x: 177, endPoint y: 74, distance: 231.2
click at [177, 74] on div "Edit note Content £3,830 Accounts £210 SATR x 2 Might need to offer payment pla…" at bounding box center [440, 210] width 880 height 421
drag, startPoint x: 639, startPoint y: 287, endPoint x: 622, endPoint y: 235, distance: 54.9
click at [639, 285] on input "Save" at bounding box center [650, 288] width 34 height 16
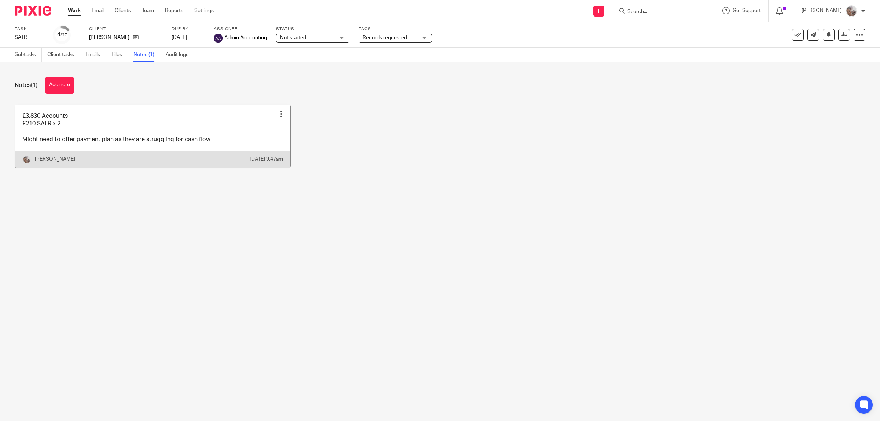
click at [279, 115] on div at bounding box center [281, 113] width 7 height 7
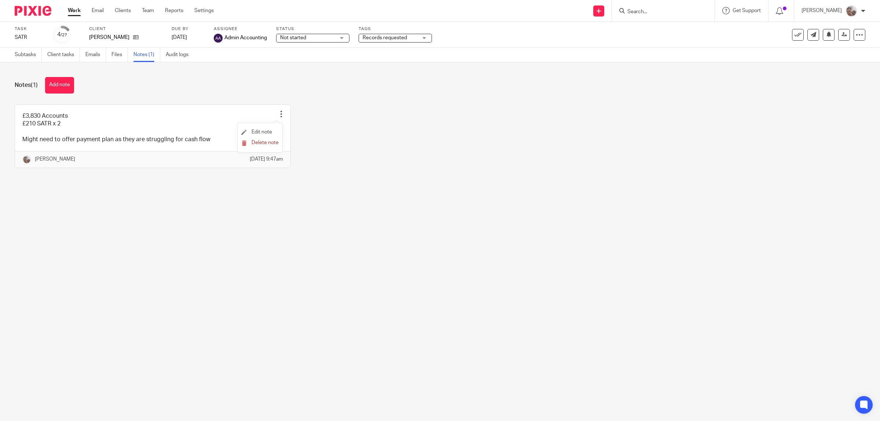
click at [272, 132] on li "Edit note" at bounding box center [259, 132] width 37 height 11
click at [263, 132] on span "Edit note" at bounding box center [262, 131] width 21 height 5
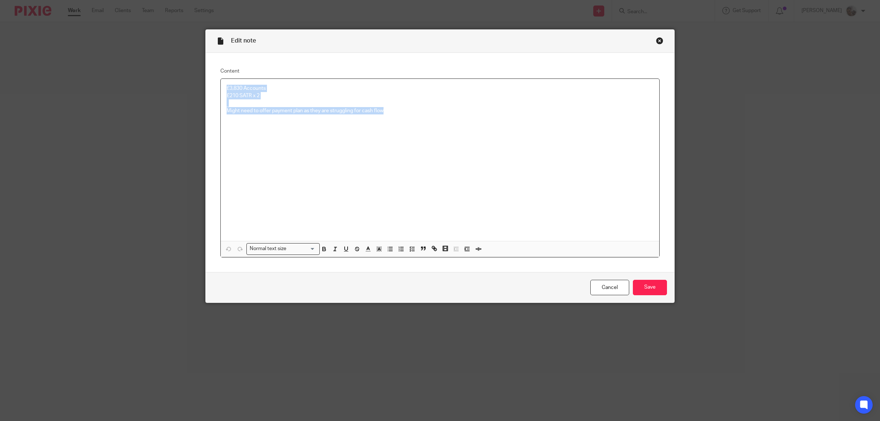
drag, startPoint x: 213, startPoint y: 106, endPoint x: 171, endPoint y: 48, distance: 72.7
click at [172, 60] on div "Edit note Content £3,830 Accounts £210 SATR x 2 Might need to offer payment pla…" at bounding box center [440, 210] width 880 height 421
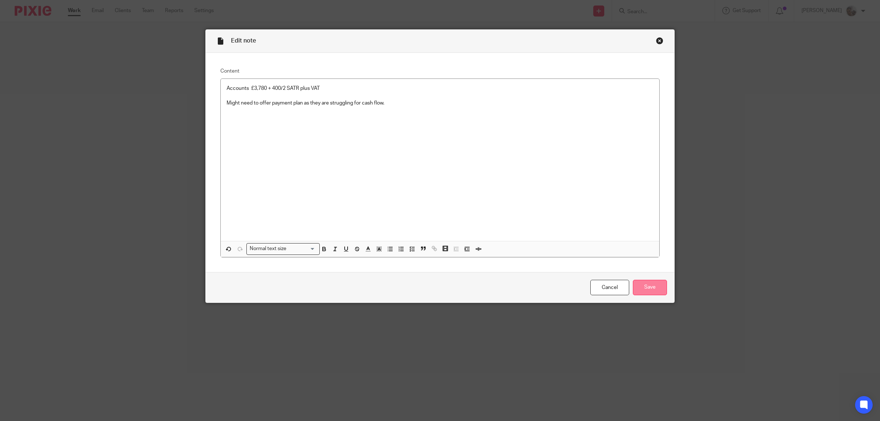
click at [643, 283] on input "Save" at bounding box center [650, 288] width 34 height 16
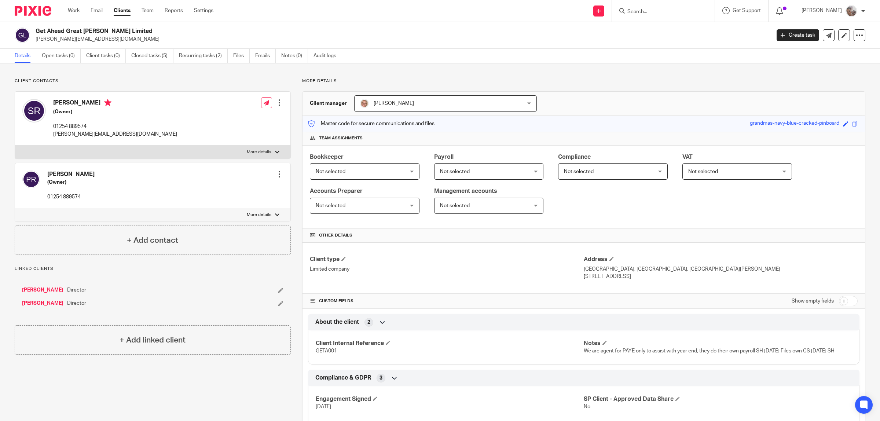
scroll to position [138, 0]
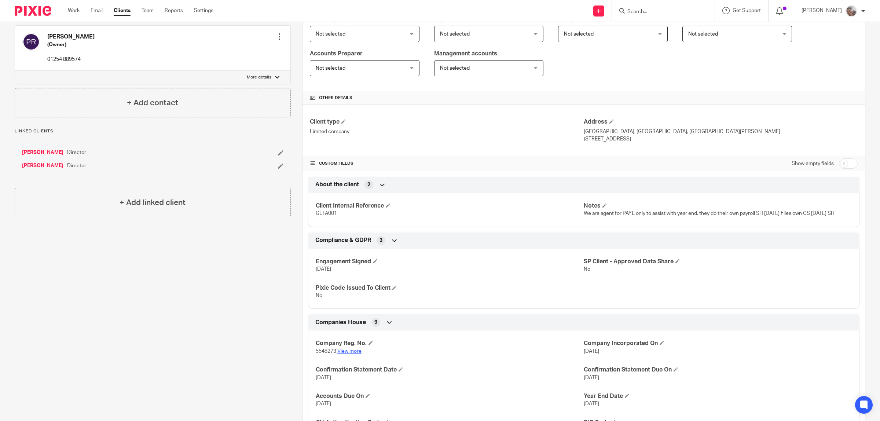
click at [345, 351] on link "View more" at bounding box center [349, 351] width 24 height 5
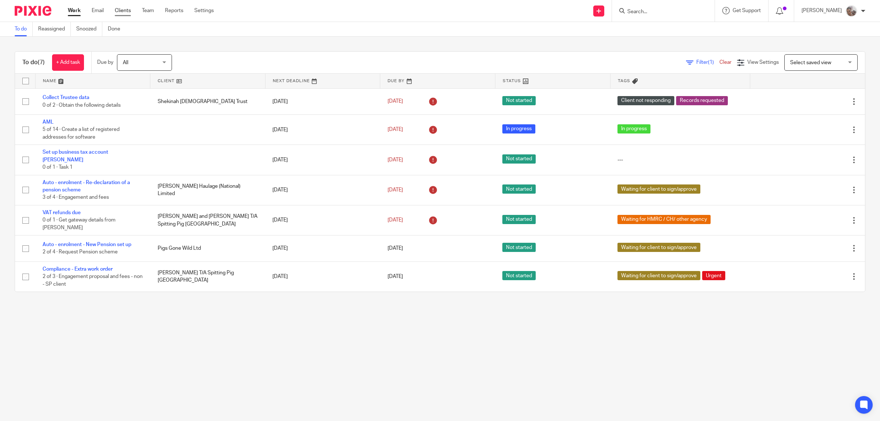
click at [122, 9] on link "Clients" at bounding box center [123, 10] width 16 height 7
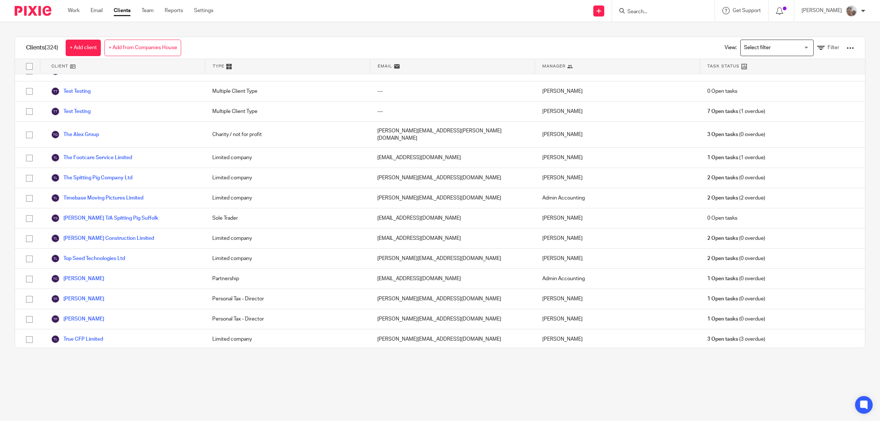
scroll to position [5600, 0]
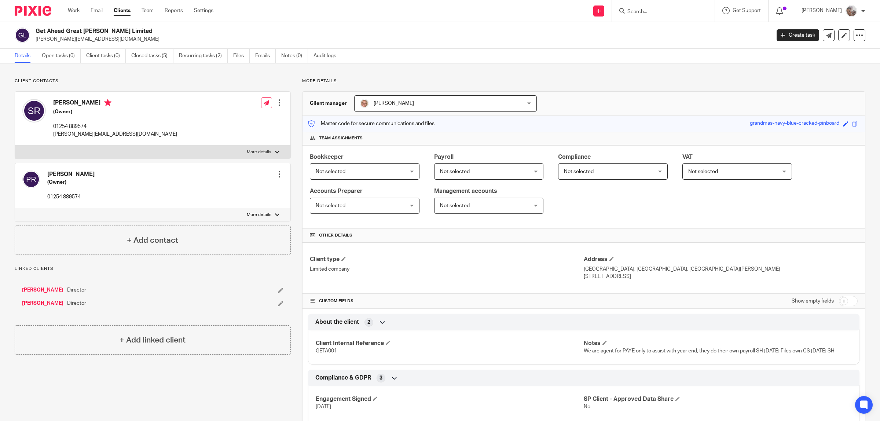
click at [648, 10] on input "Search" at bounding box center [660, 12] width 66 height 7
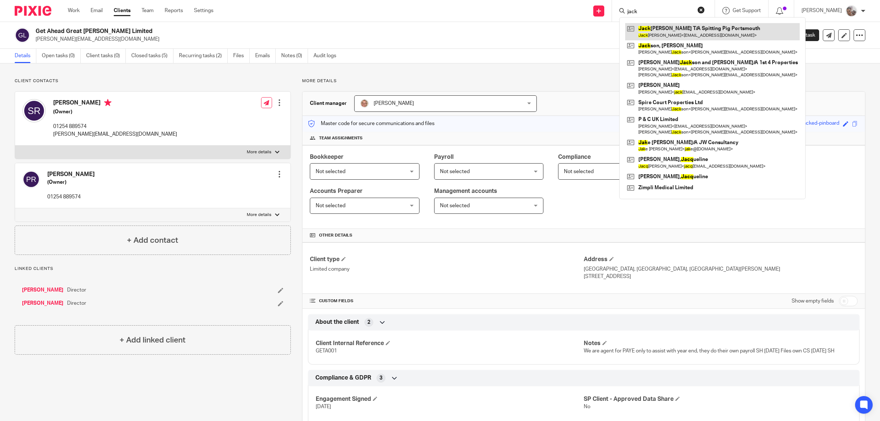
type input "jack"
click at [687, 31] on link at bounding box center [712, 31] width 175 height 17
click at [664, 29] on link at bounding box center [712, 31] width 175 height 17
click at [665, 33] on link at bounding box center [712, 31] width 175 height 17
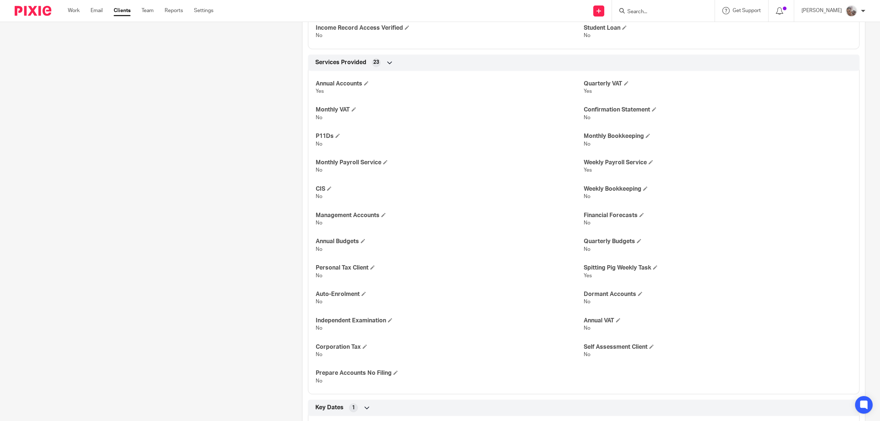
scroll to position [871, 0]
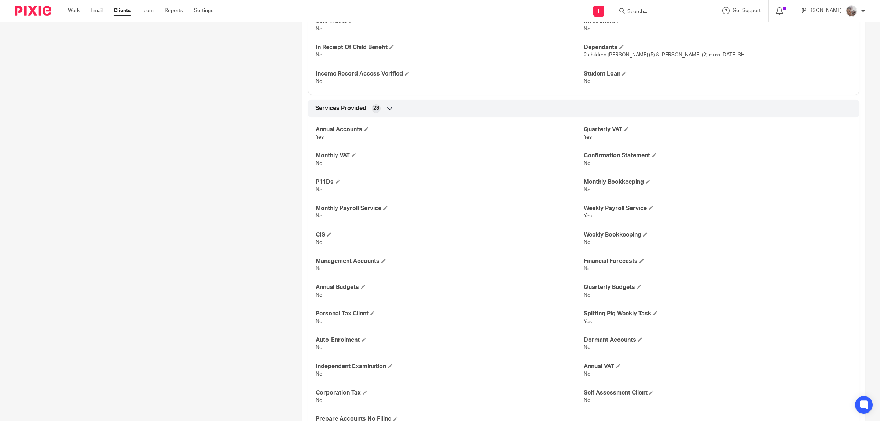
drag, startPoint x: 644, startPoint y: 14, endPoint x: 649, endPoint y: 8, distance: 7.0
click at [645, 14] on input "Search" at bounding box center [660, 12] width 66 height 7
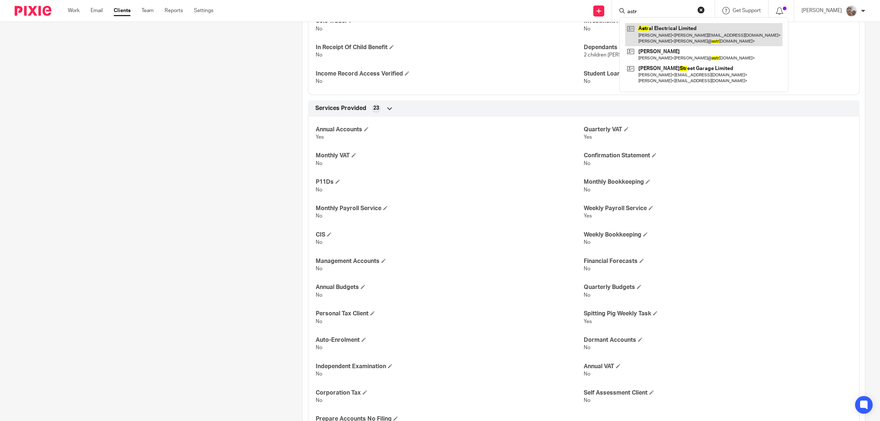
type input "astr"
click at [659, 34] on link at bounding box center [703, 34] width 157 height 23
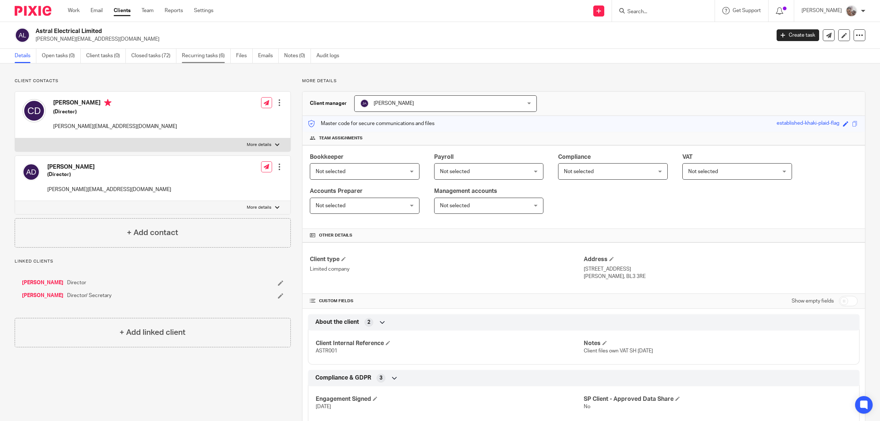
click at [200, 56] on link "Recurring tasks (6)" at bounding box center [206, 56] width 49 height 14
